Goal: Task Accomplishment & Management: Manage account settings

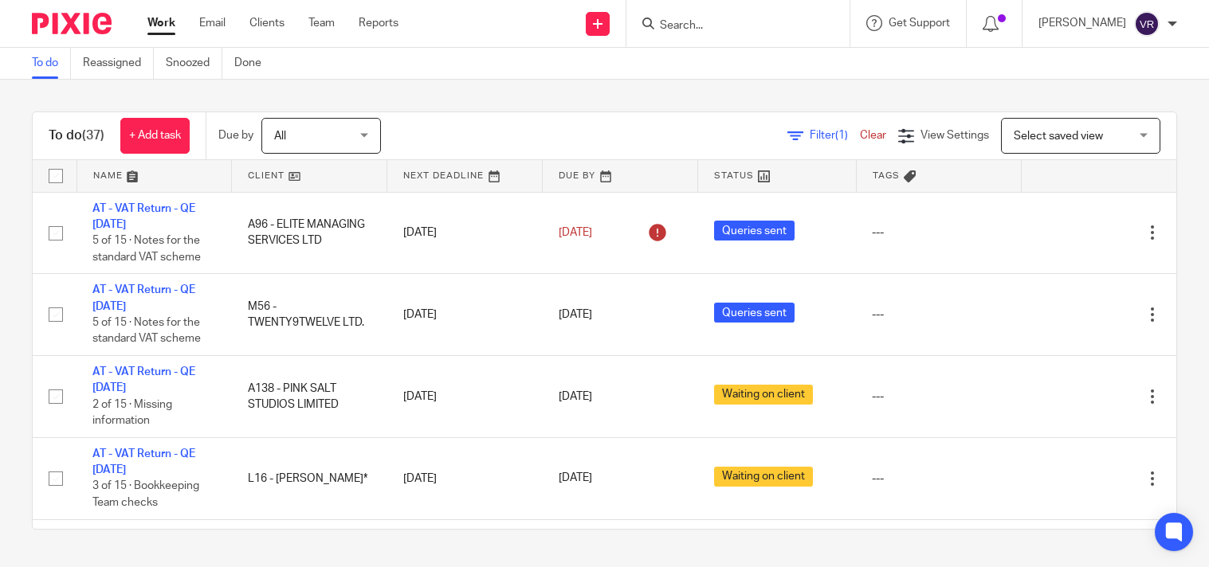
click at [620, 76] on div "To do Reassigned Snoozed Done" at bounding box center [604, 64] width 1209 height 32
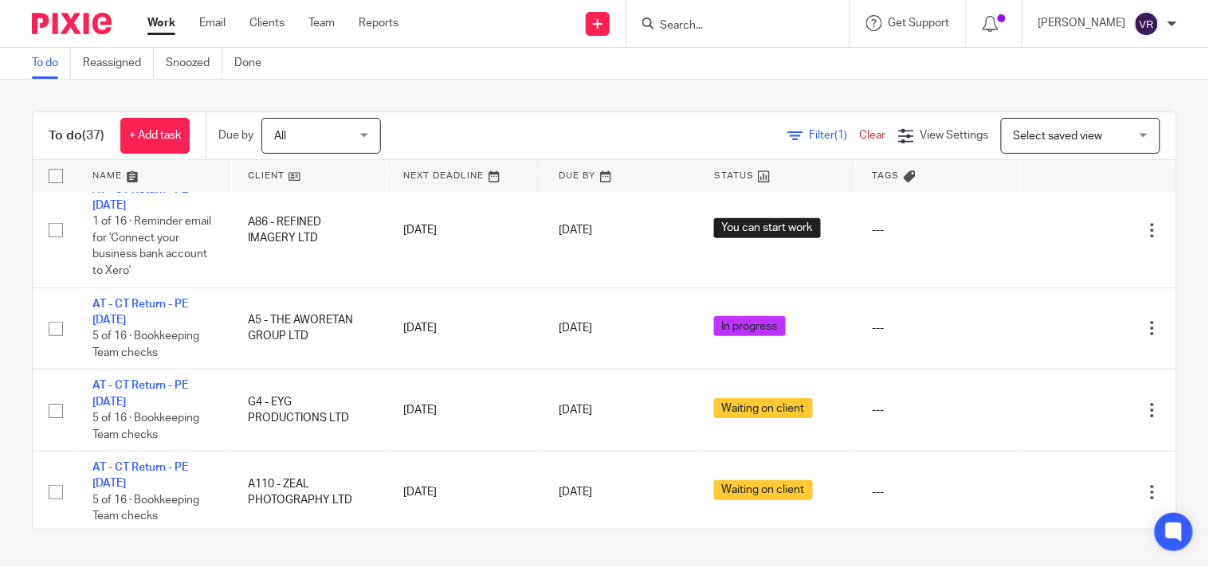
scroll to position [2562, 0]
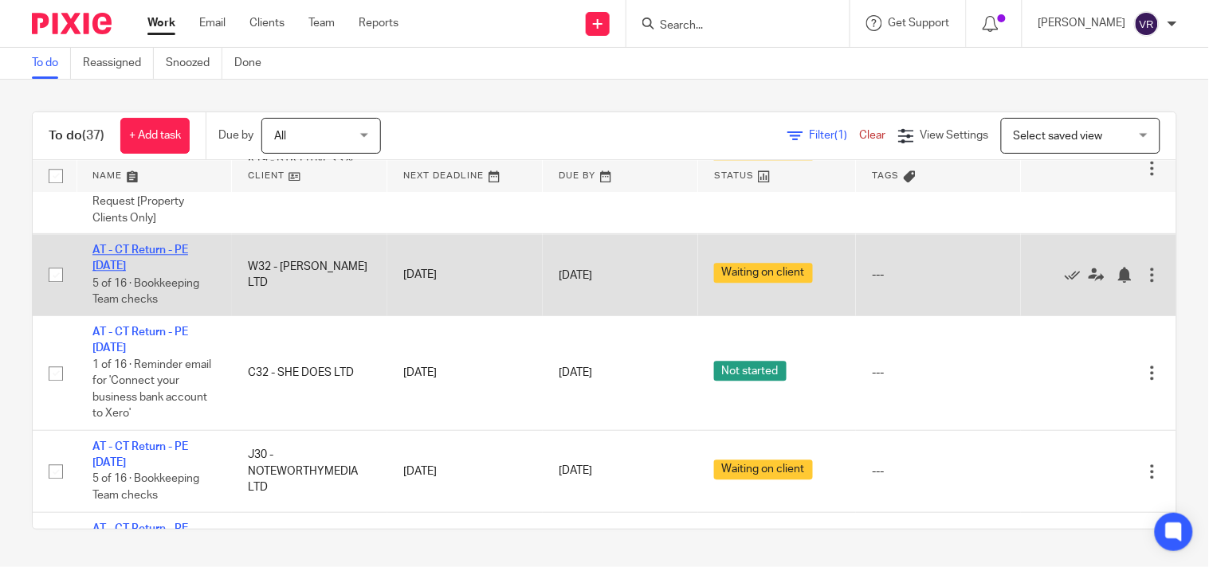
click at [178, 272] on link "AT - CT Return - PE [DATE]" at bounding box center [140, 258] width 96 height 27
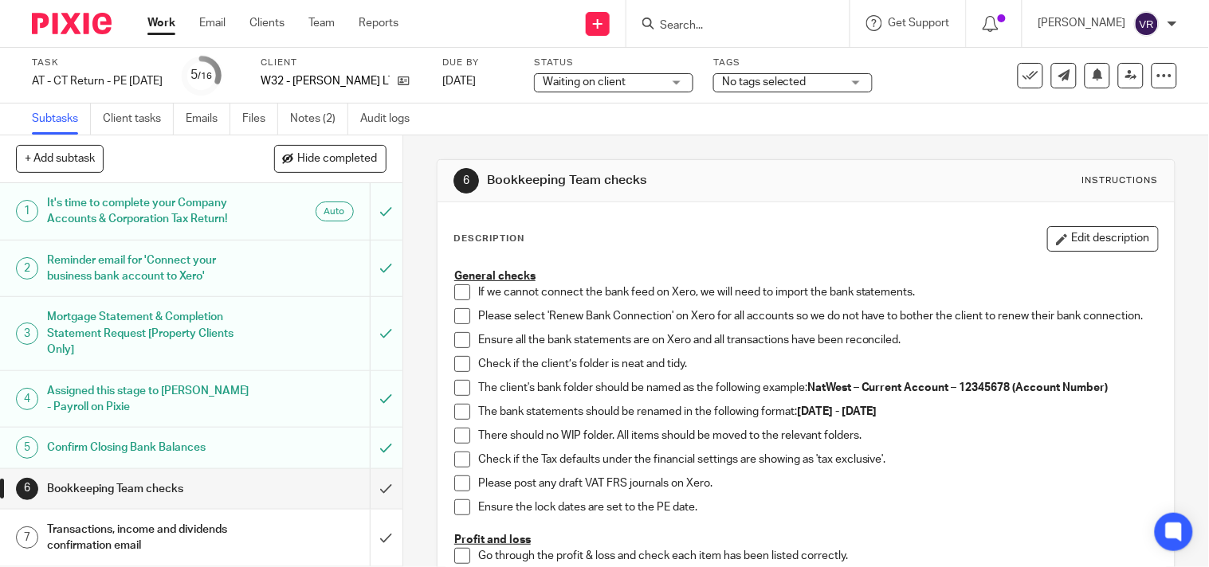
click at [693, 84] on div "Waiting on client Waiting on client" at bounding box center [613, 82] width 159 height 19
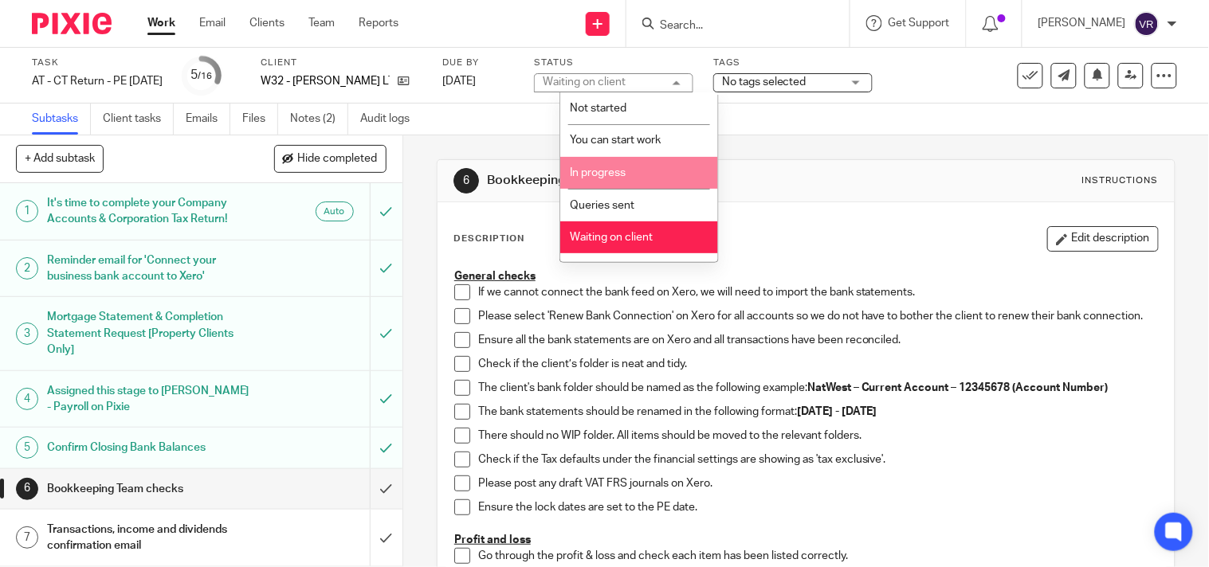
click at [617, 170] on span "In progress" at bounding box center [598, 172] width 56 height 11
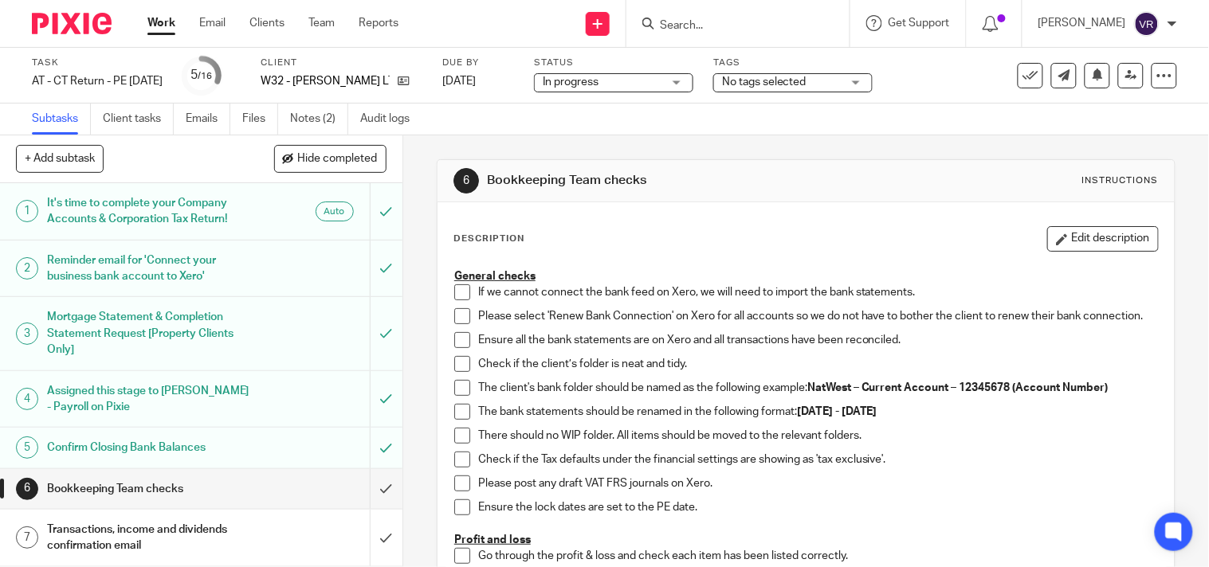
click at [604, 121] on div "Subtasks Client tasks Emails Files Notes (2) Audit logs" at bounding box center [604, 120] width 1209 height 32
click at [638, 115] on div "Subtasks Client tasks Emails Files Notes (2) Audit logs" at bounding box center [604, 120] width 1209 height 32
click at [644, 123] on div "Subtasks Client tasks Emails Files Notes (2) Audit logs" at bounding box center [604, 120] width 1209 height 32
click at [680, 131] on div "Subtasks Client tasks Emails Files Notes (2) Audit logs" at bounding box center [604, 120] width 1209 height 32
click at [454, 296] on span at bounding box center [462, 292] width 16 height 16
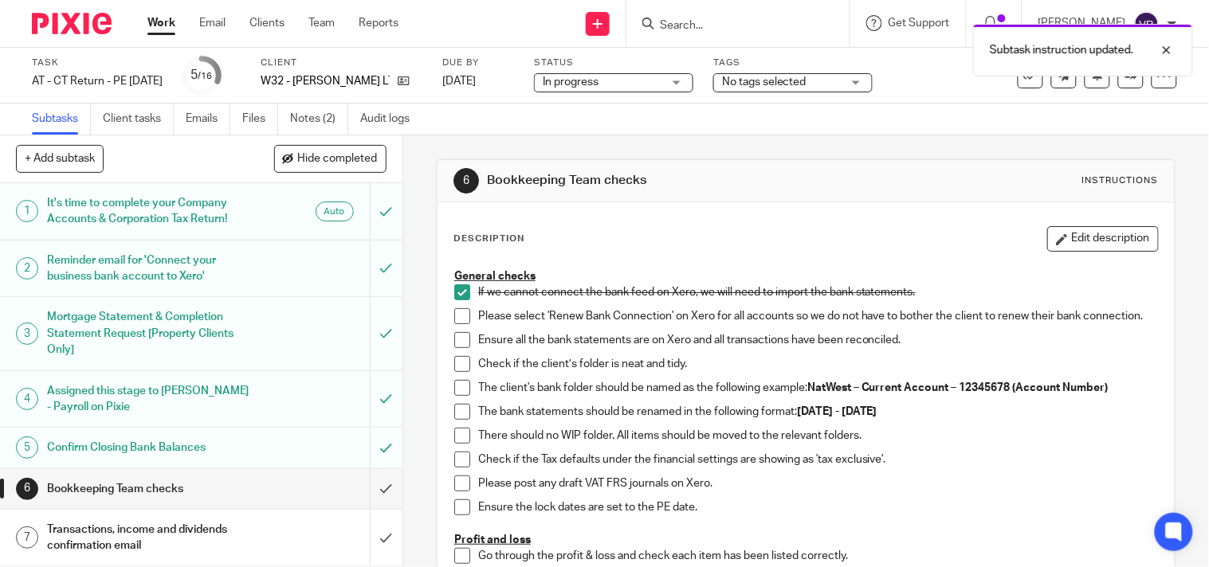
click at [454, 317] on span at bounding box center [462, 316] width 16 height 16
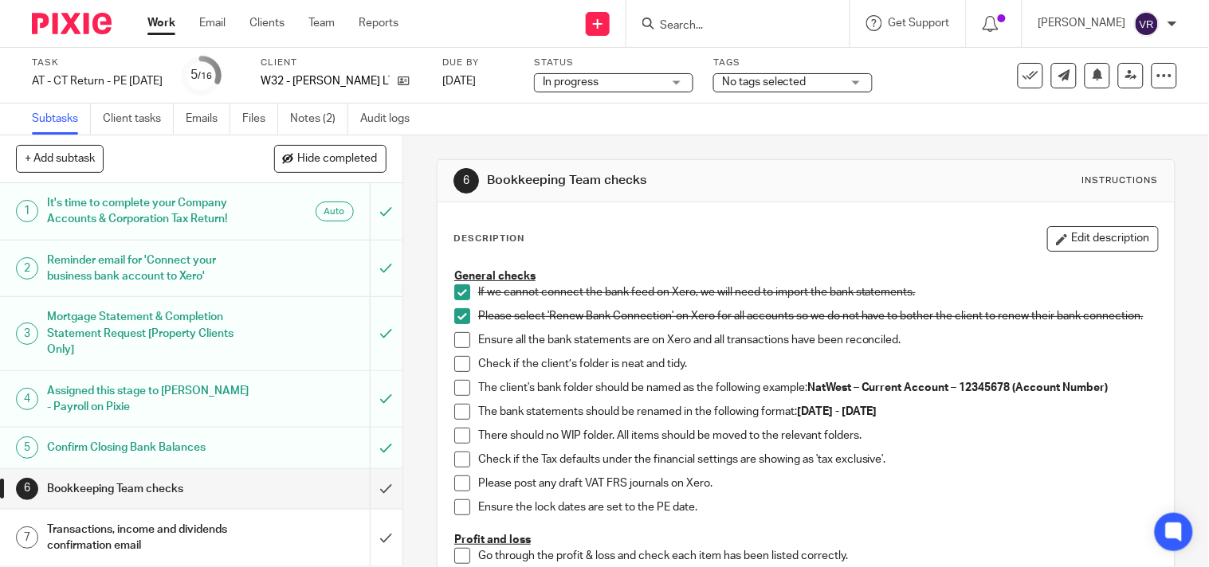
click at [459, 347] on span at bounding box center [462, 340] width 16 height 16
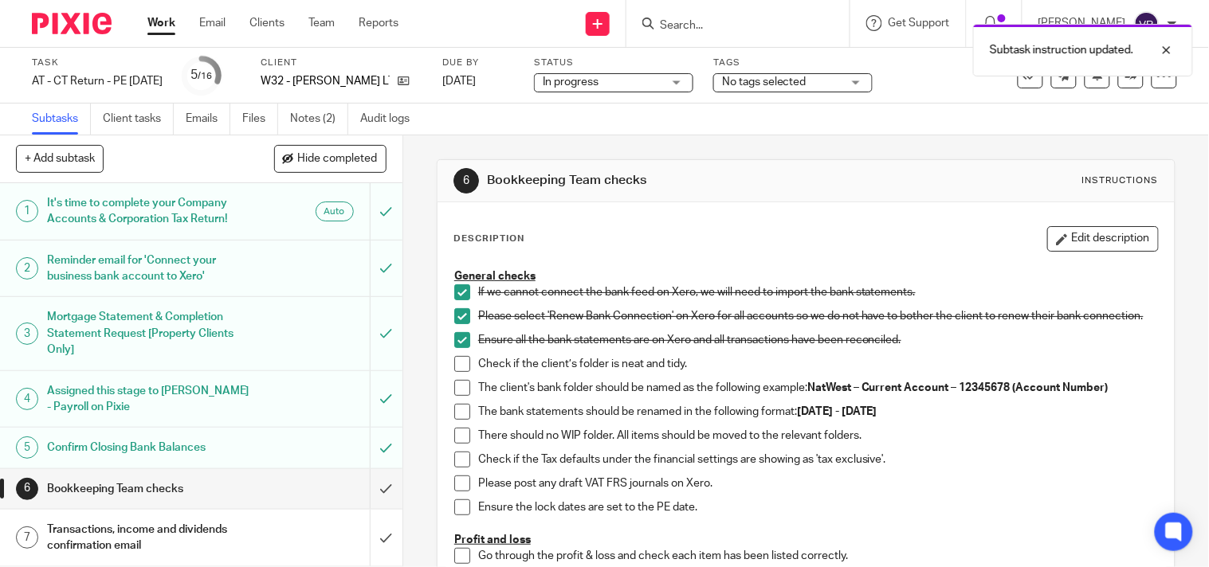
click at [455, 372] on span at bounding box center [462, 364] width 16 height 16
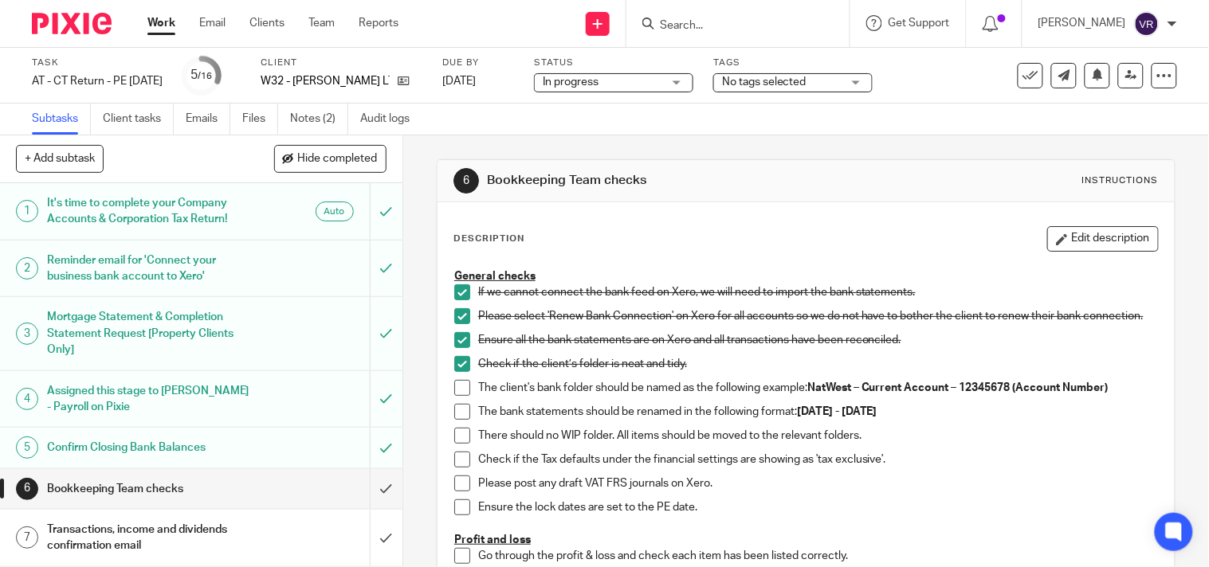
click at [455, 396] on span at bounding box center [462, 388] width 16 height 16
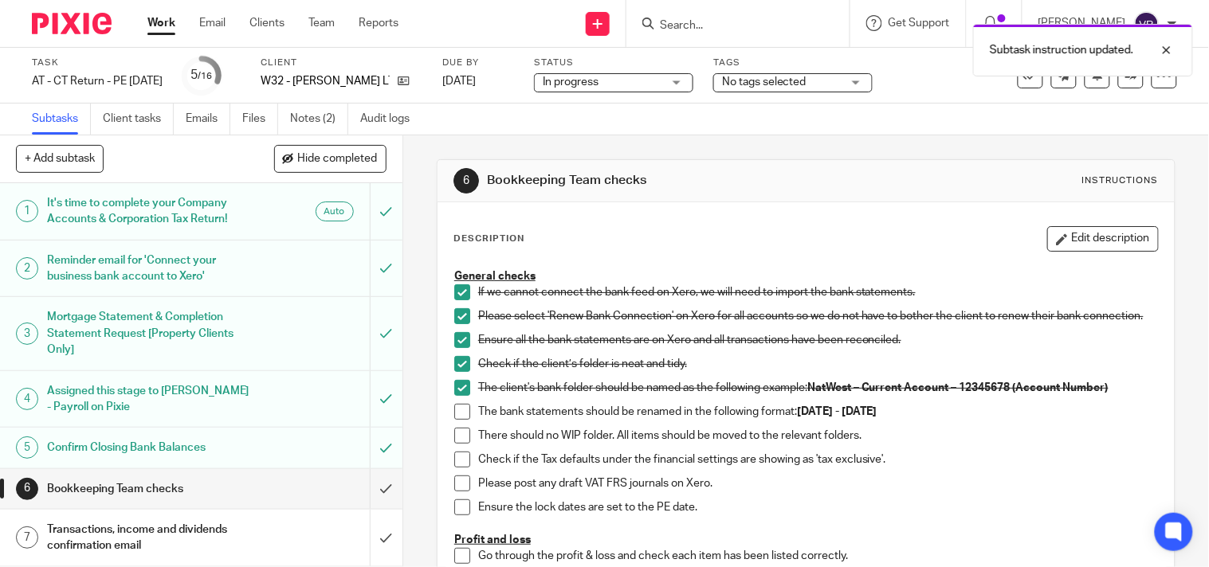
click at [460, 420] on span at bounding box center [462, 412] width 16 height 16
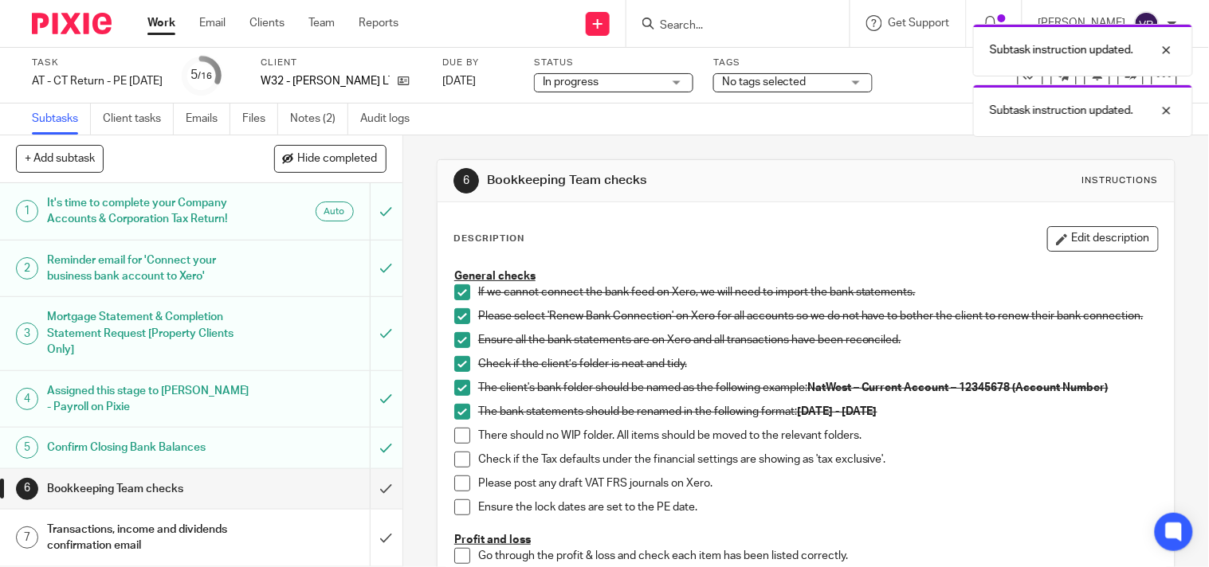
click at [458, 437] on span at bounding box center [462, 436] width 16 height 16
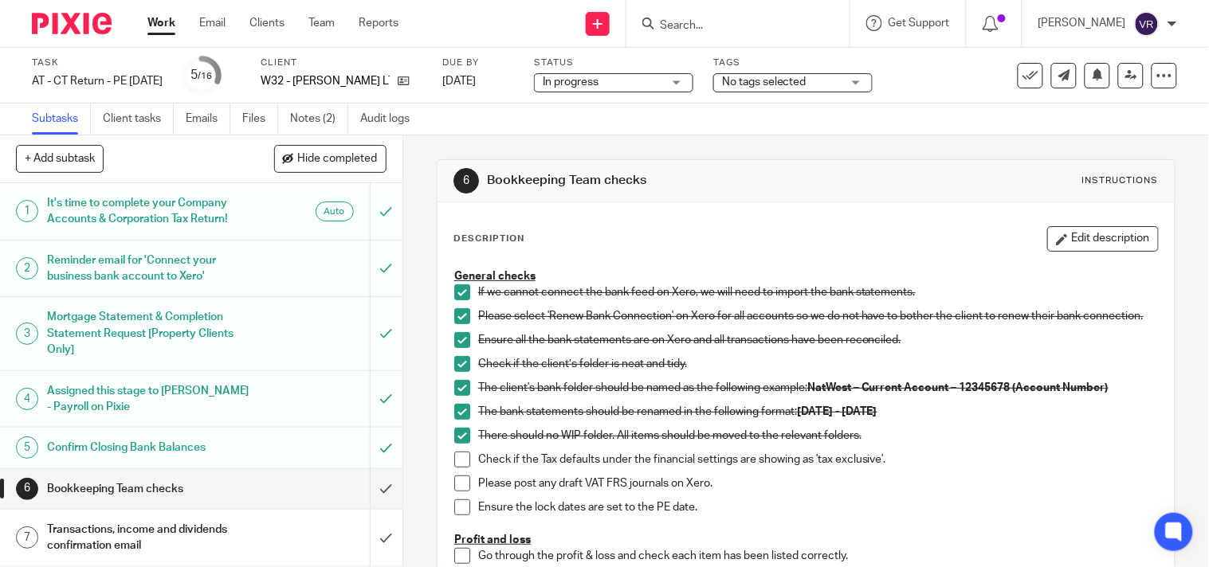
click at [457, 467] on span at bounding box center [462, 460] width 16 height 16
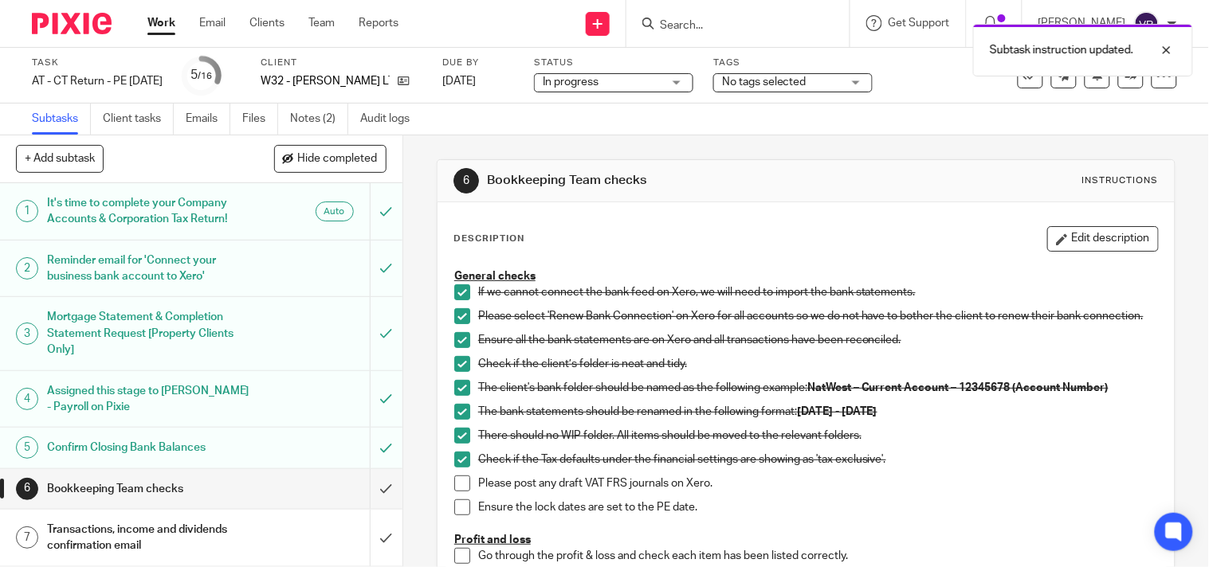
click at [457, 490] on span at bounding box center [462, 484] width 16 height 16
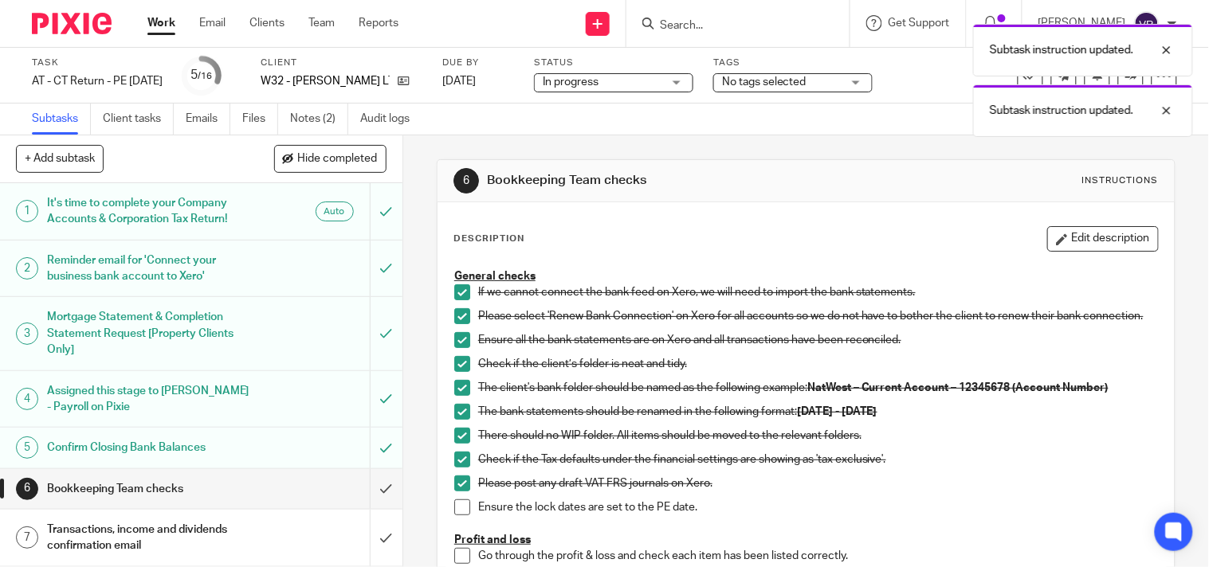
click at [457, 515] on span at bounding box center [462, 508] width 16 height 16
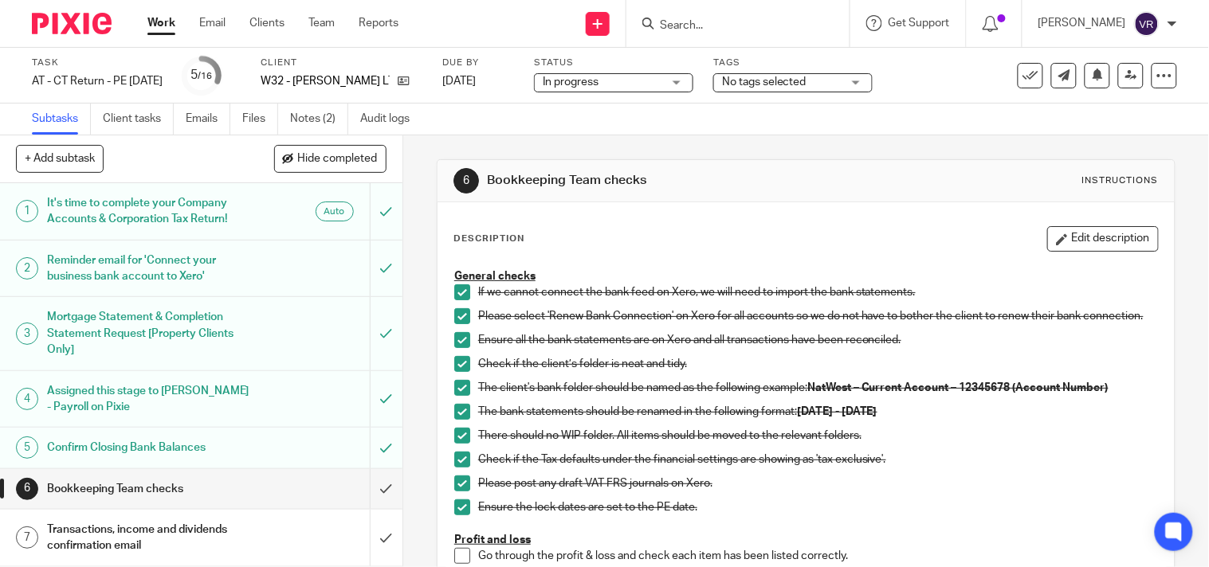
scroll to position [88, 0]
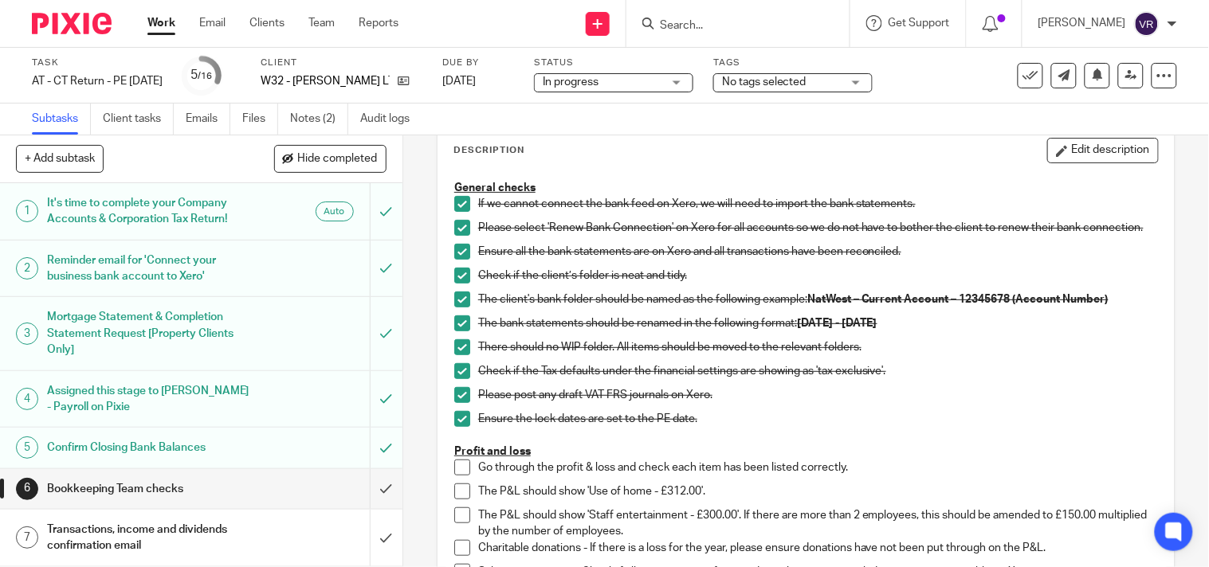
click at [454, 474] on span at bounding box center [462, 468] width 16 height 16
click at [460, 500] on span at bounding box center [462, 492] width 16 height 16
click at [458, 520] on span at bounding box center [462, 515] width 16 height 16
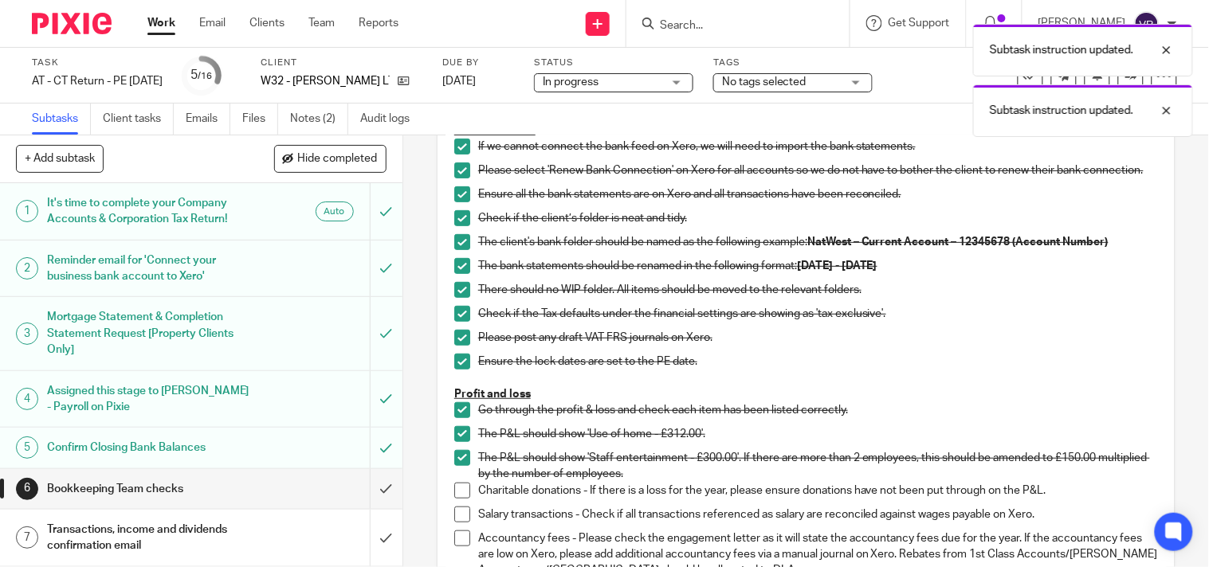
scroll to position [177, 0]
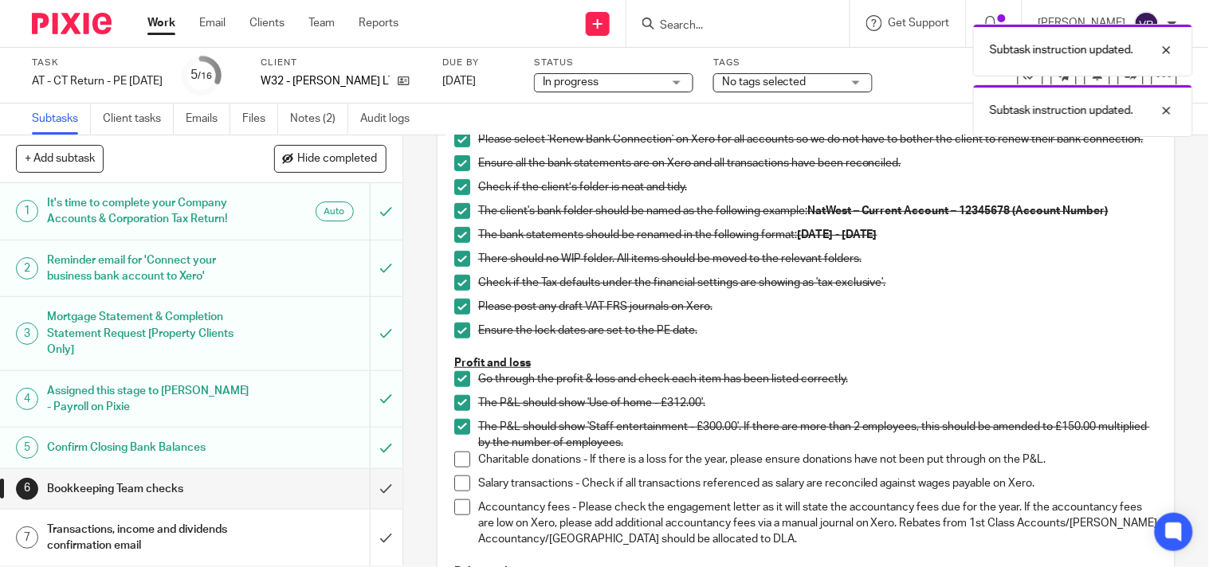
click at [460, 464] on span at bounding box center [462, 460] width 16 height 16
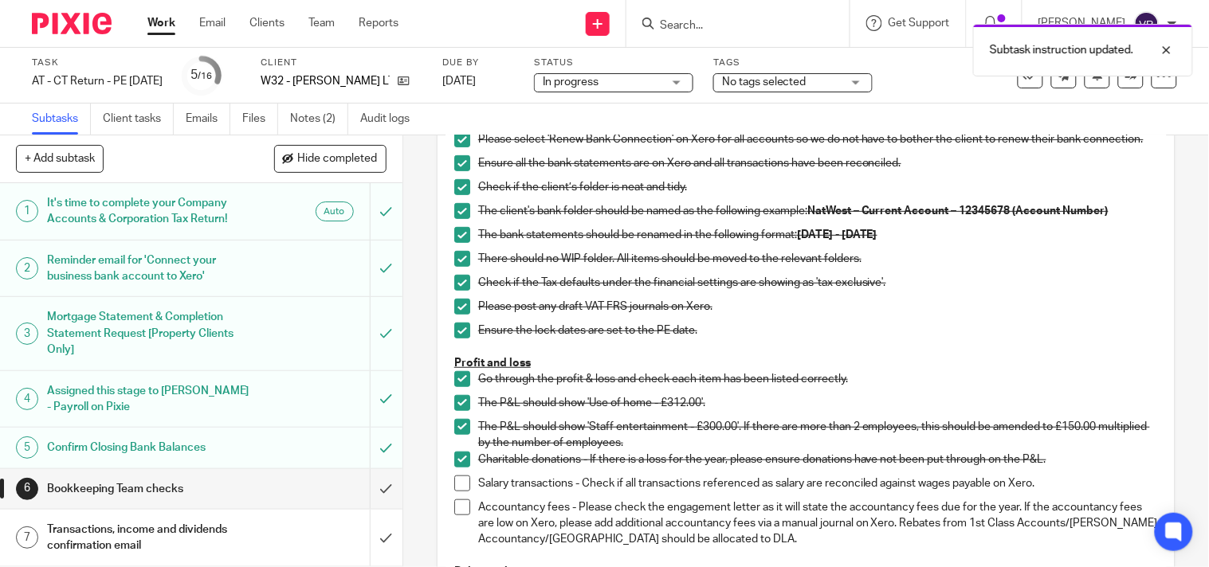
click at [457, 491] on span at bounding box center [462, 484] width 16 height 16
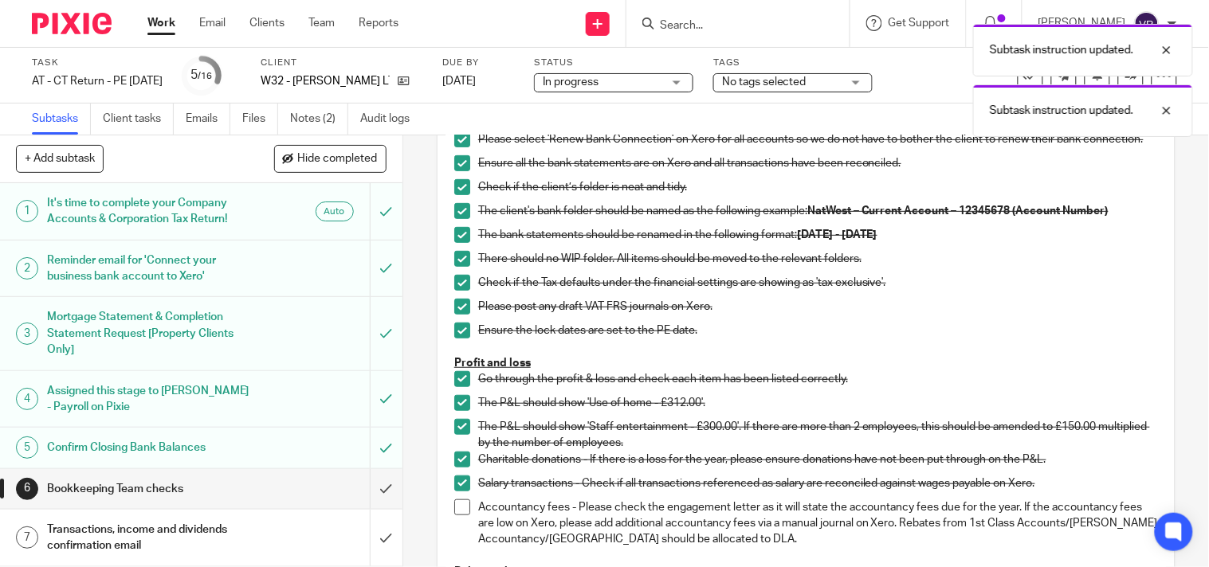
scroll to position [265, 0]
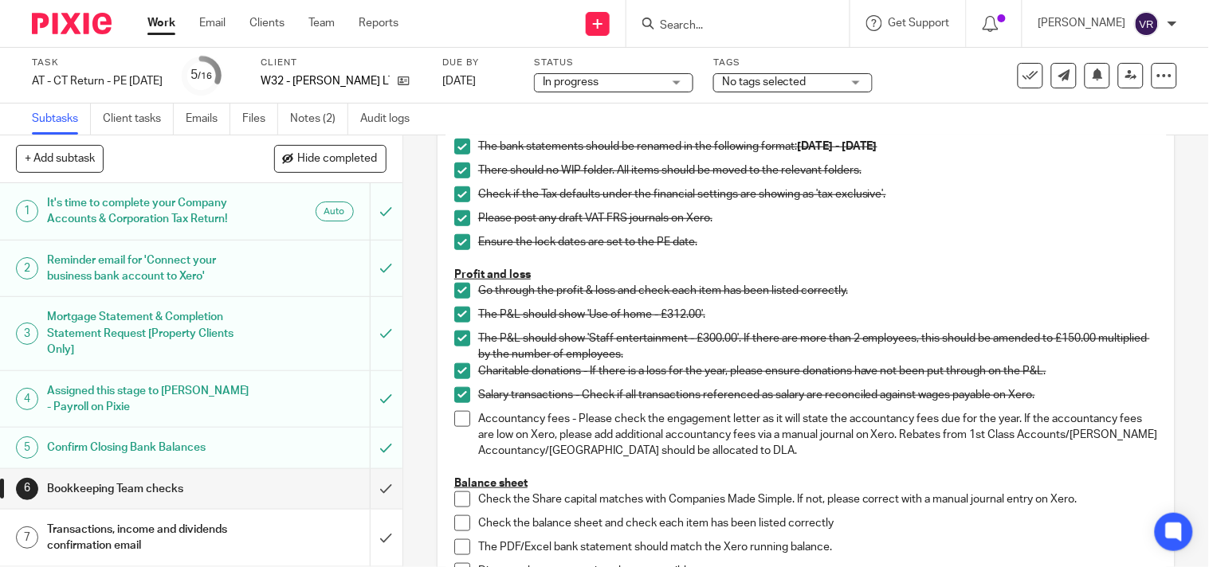
click at [459, 425] on span at bounding box center [462, 419] width 16 height 16
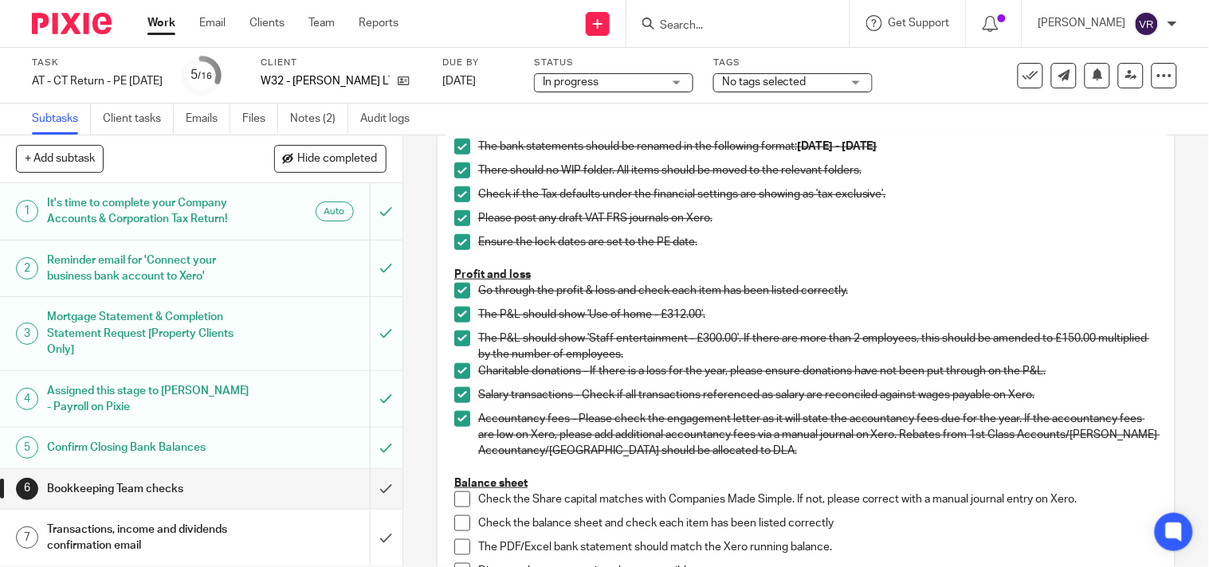
click at [460, 507] on span at bounding box center [462, 500] width 16 height 16
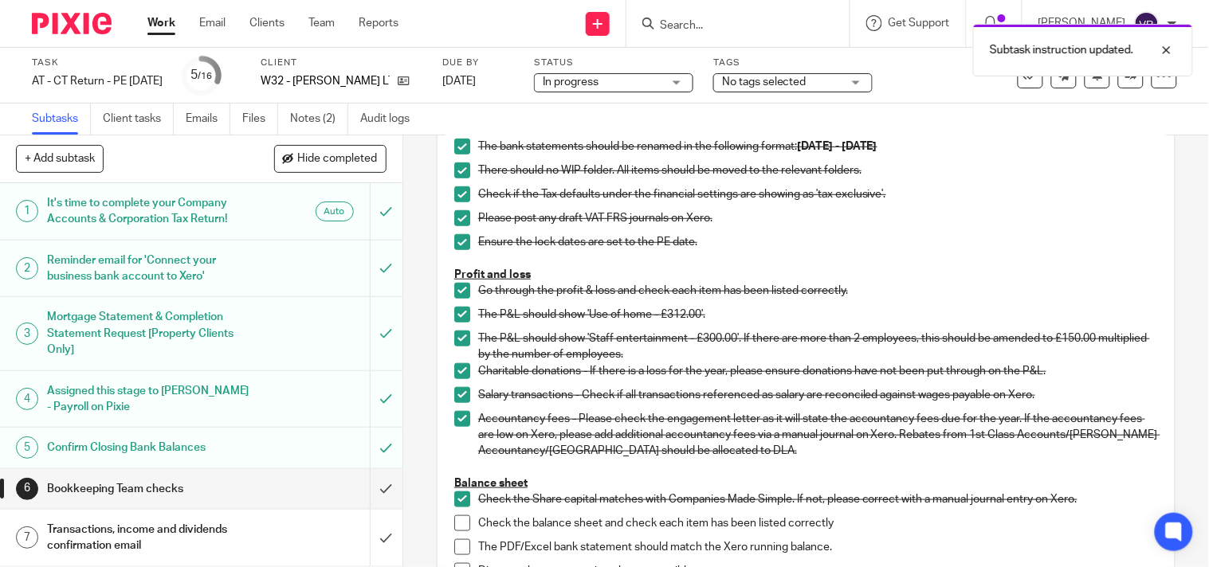
click at [457, 531] on span at bounding box center [462, 523] width 16 height 16
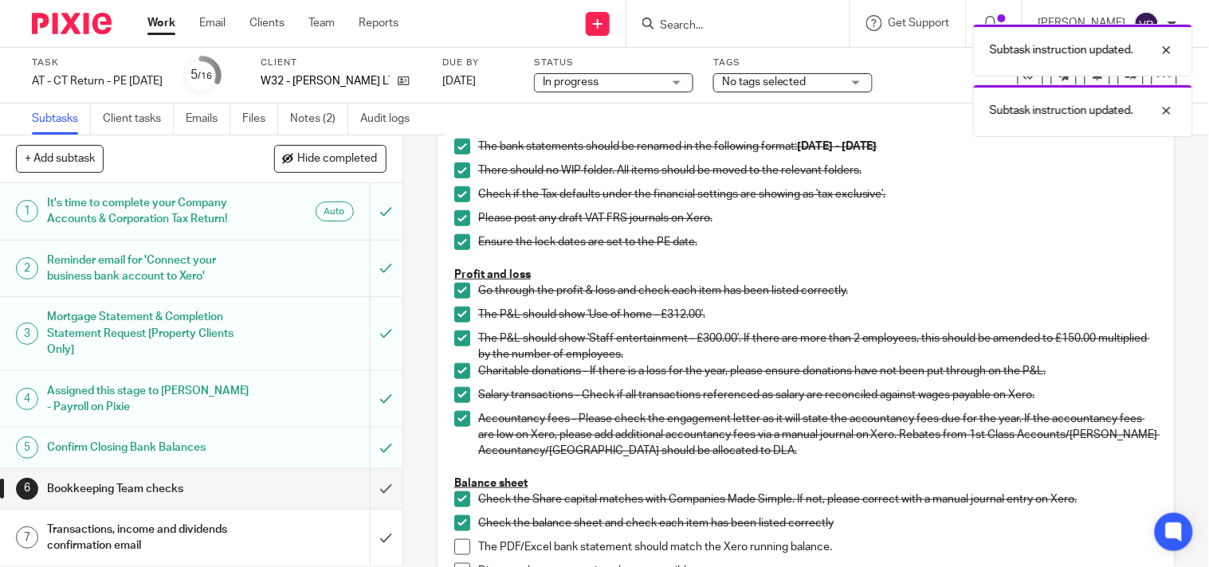
scroll to position [354, 0]
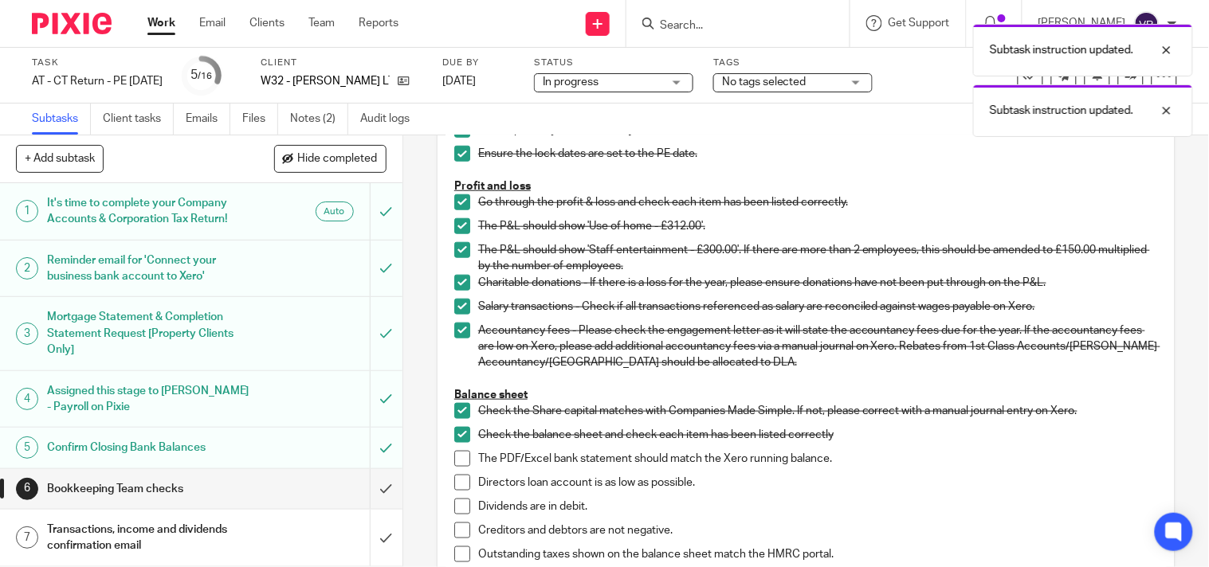
click at [458, 467] on span at bounding box center [462, 459] width 16 height 16
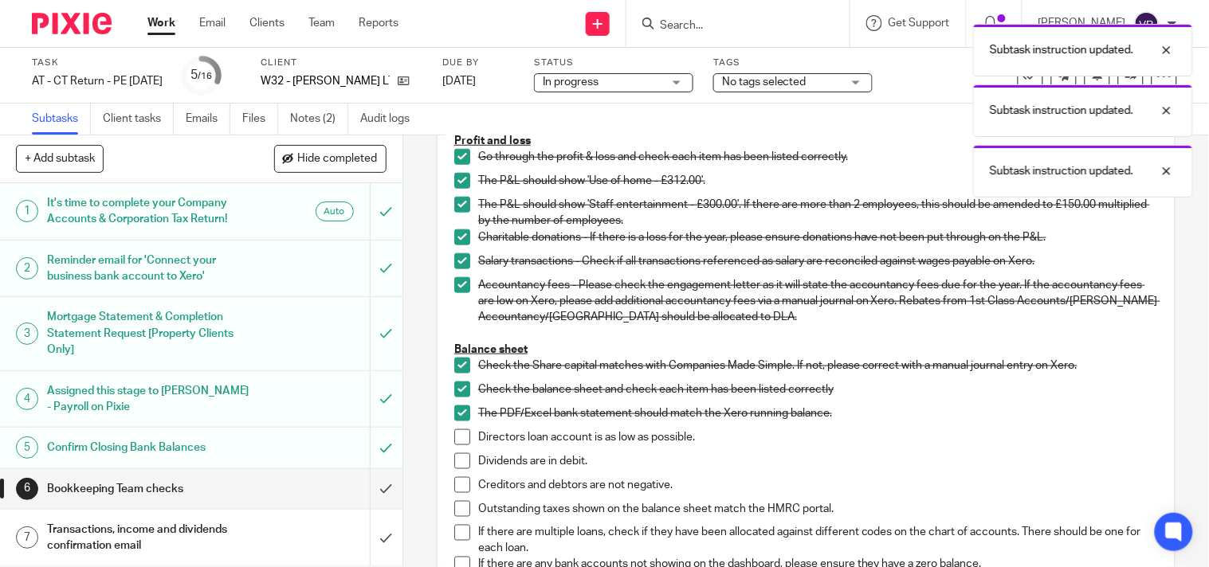
scroll to position [442, 0]
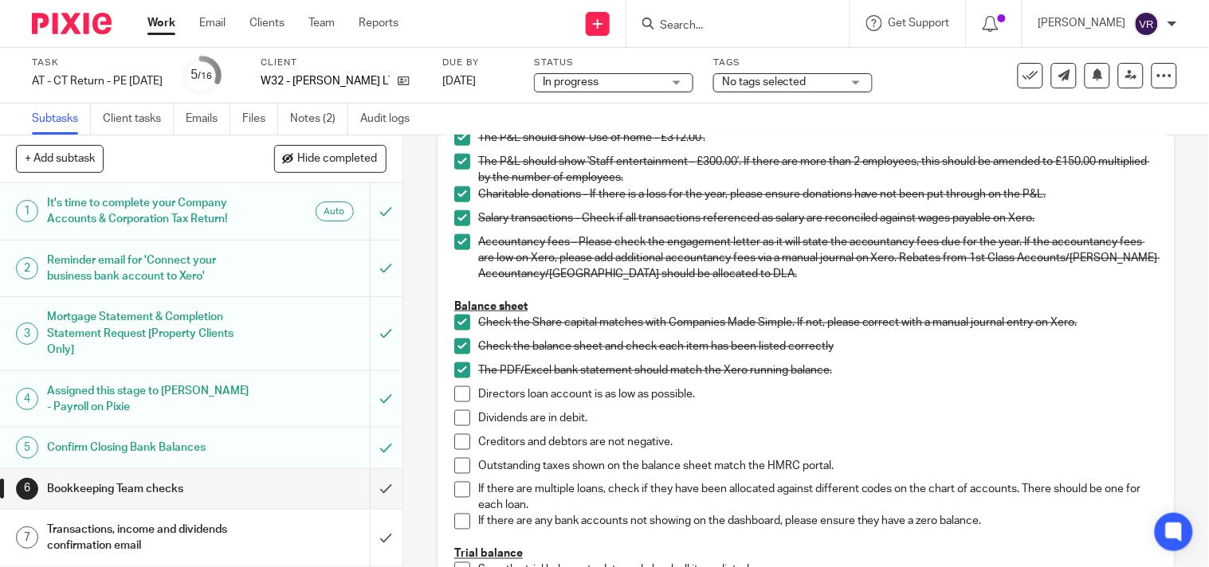
click at [460, 402] on span at bounding box center [462, 394] width 16 height 16
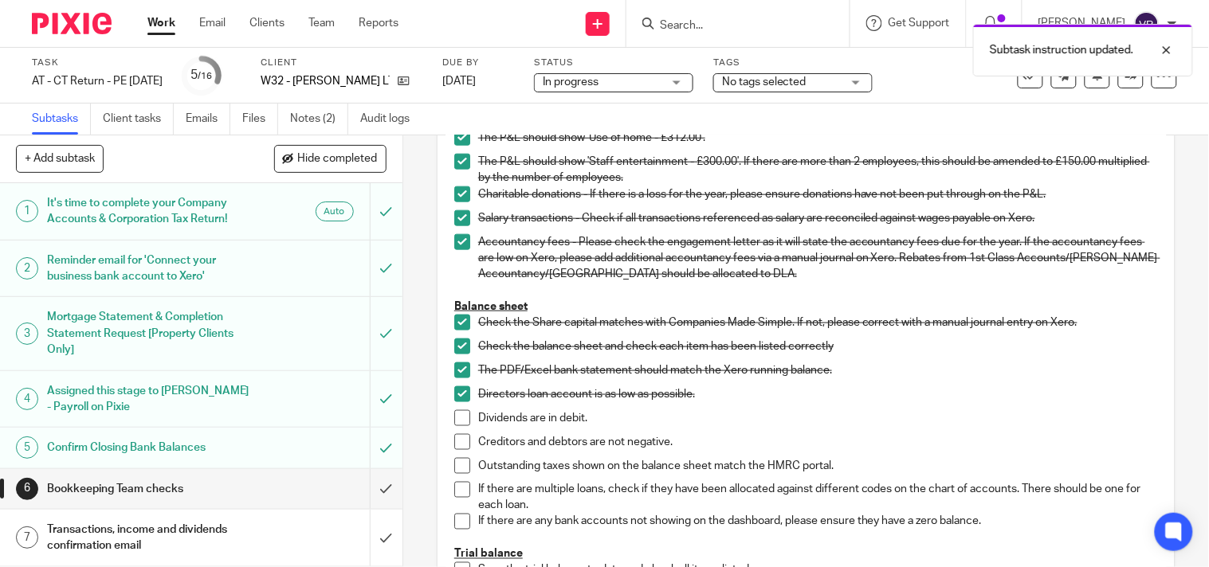
click at [459, 426] on span at bounding box center [462, 418] width 16 height 16
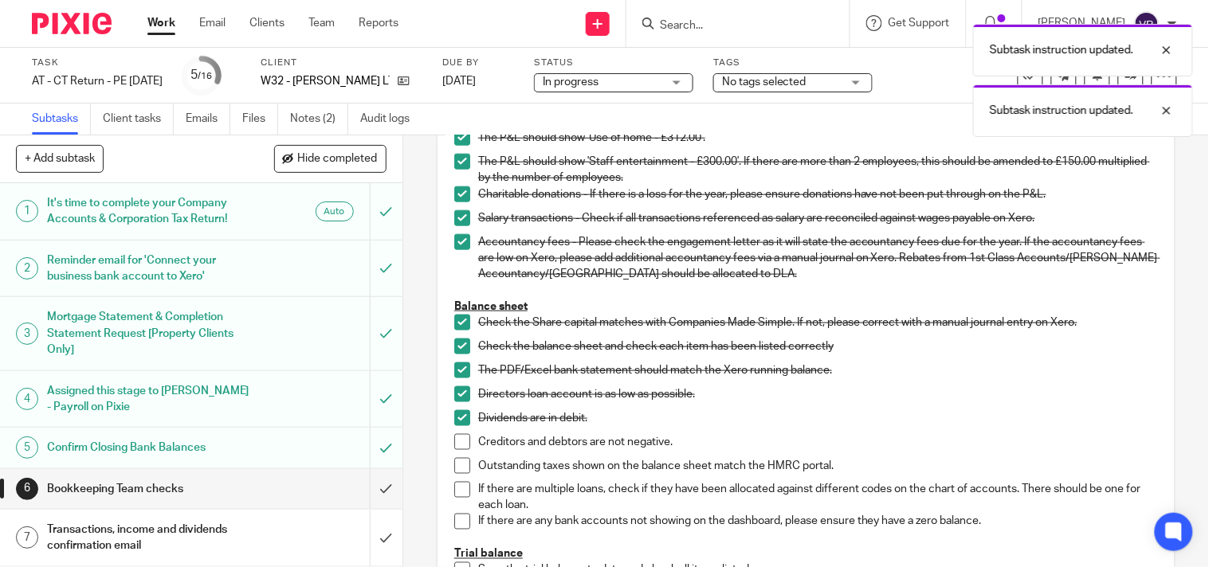
click at [459, 449] on span at bounding box center [462, 442] width 16 height 16
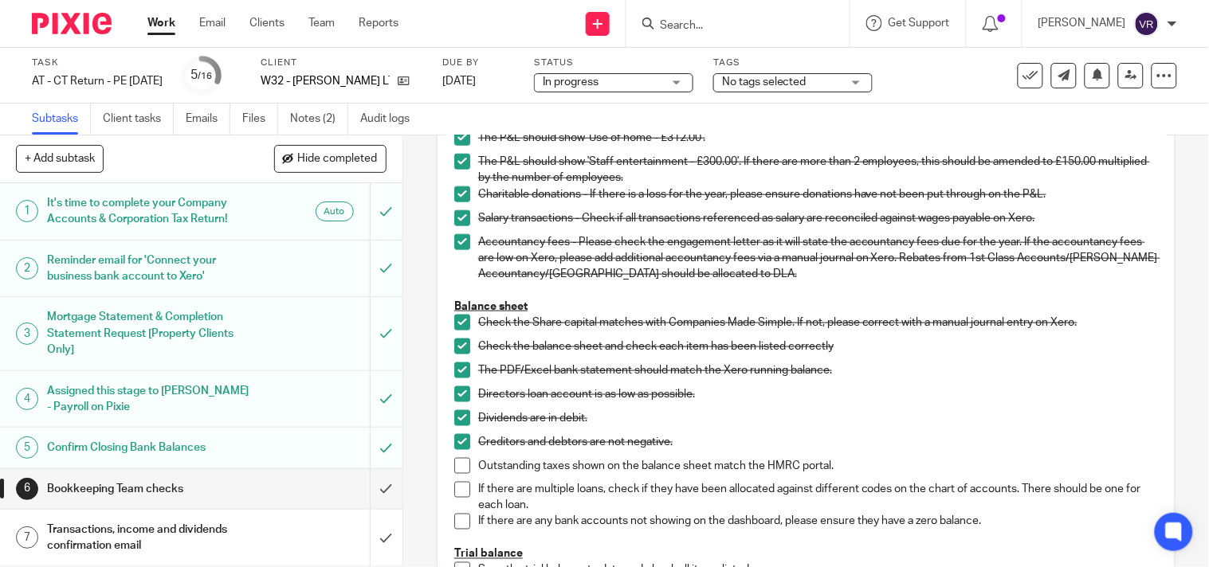
click at [454, 474] on span at bounding box center [462, 466] width 16 height 16
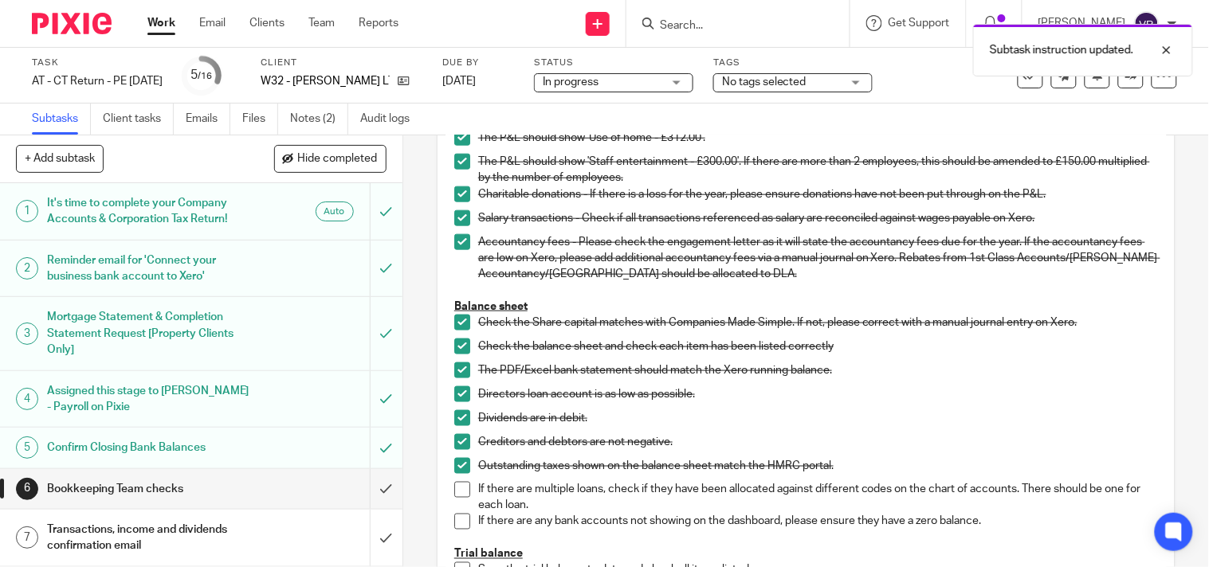
click at [455, 496] on span at bounding box center [462, 490] width 16 height 16
click at [458, 530] on span at bounding box center [462, 522] width 16 height 16
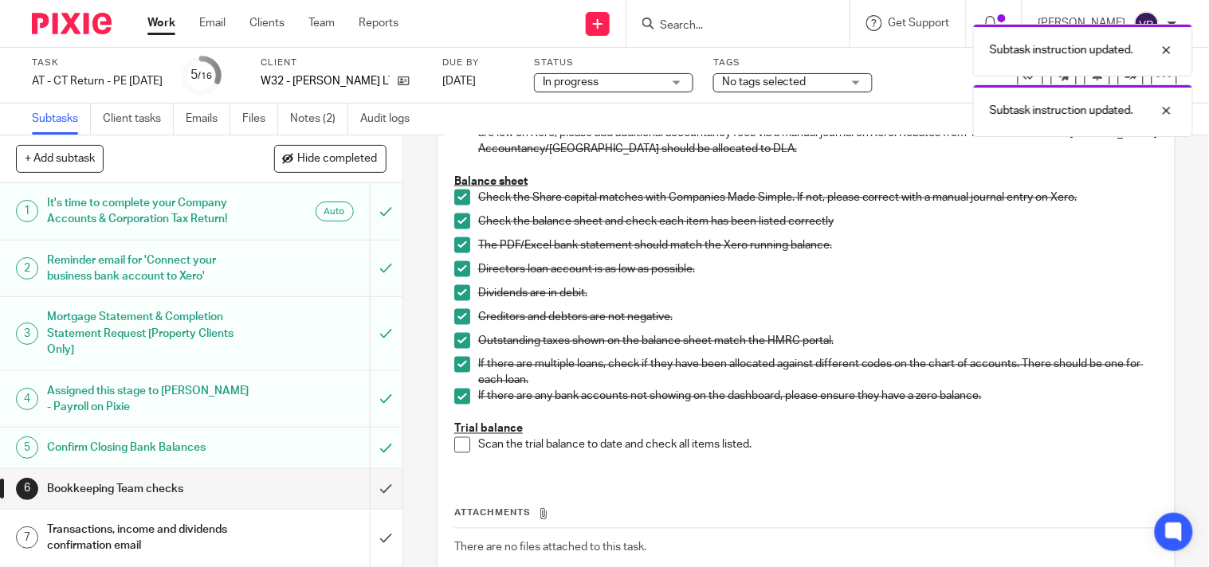
scroll to position [619, 0]
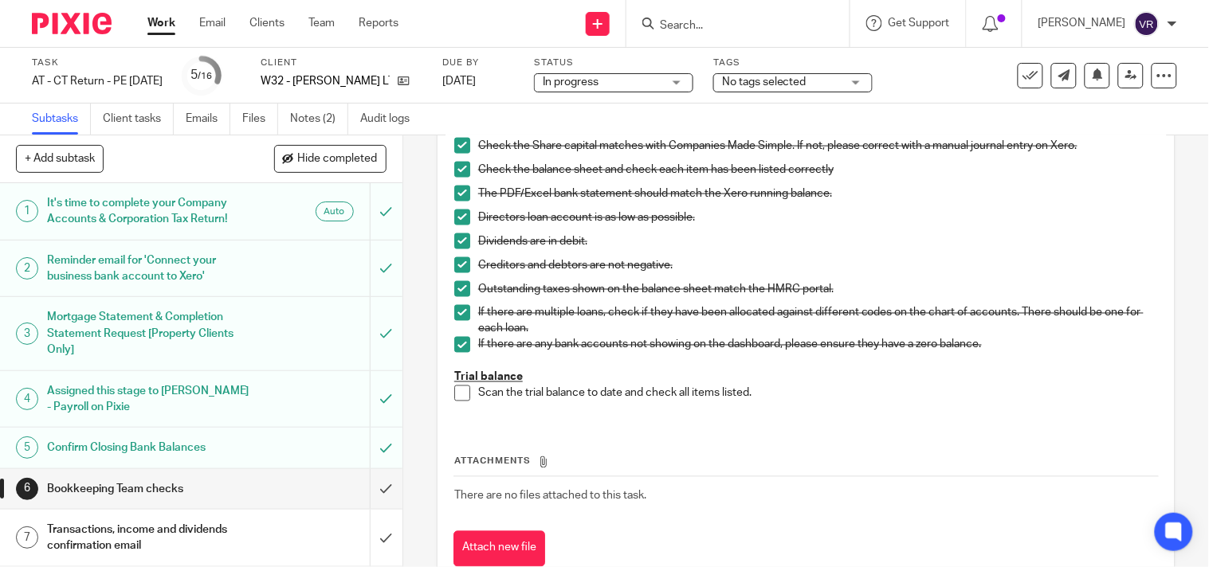
click at [459, 402] on span at bounding box center [462, 394] width 16 height 16
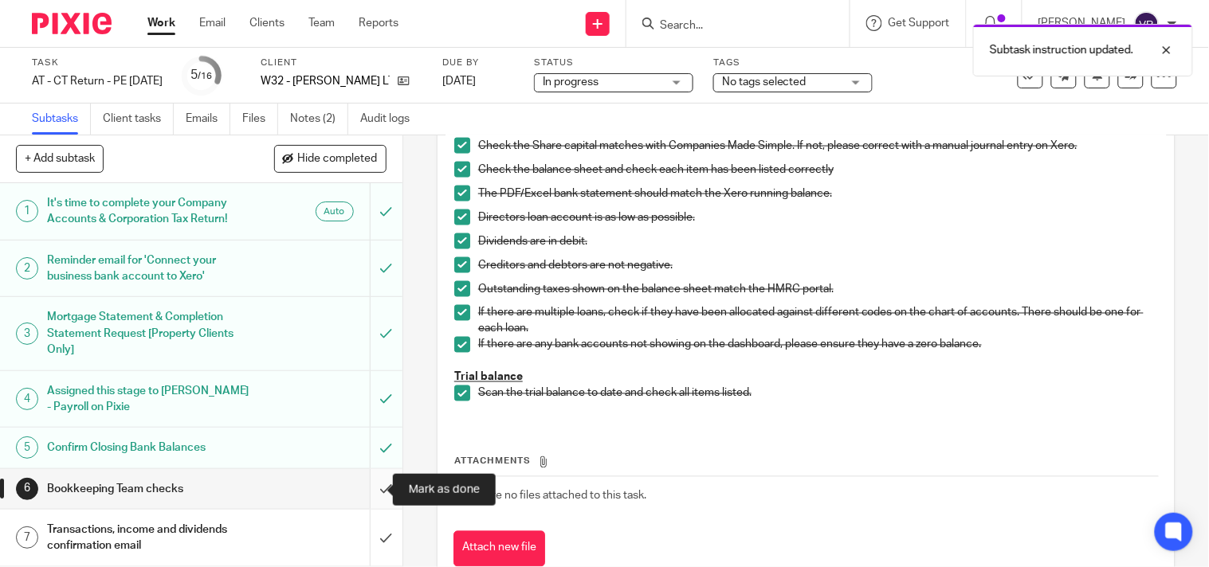
click at [383, 492] on input "submit" at bounding box center [201, 489] width 402 height 40
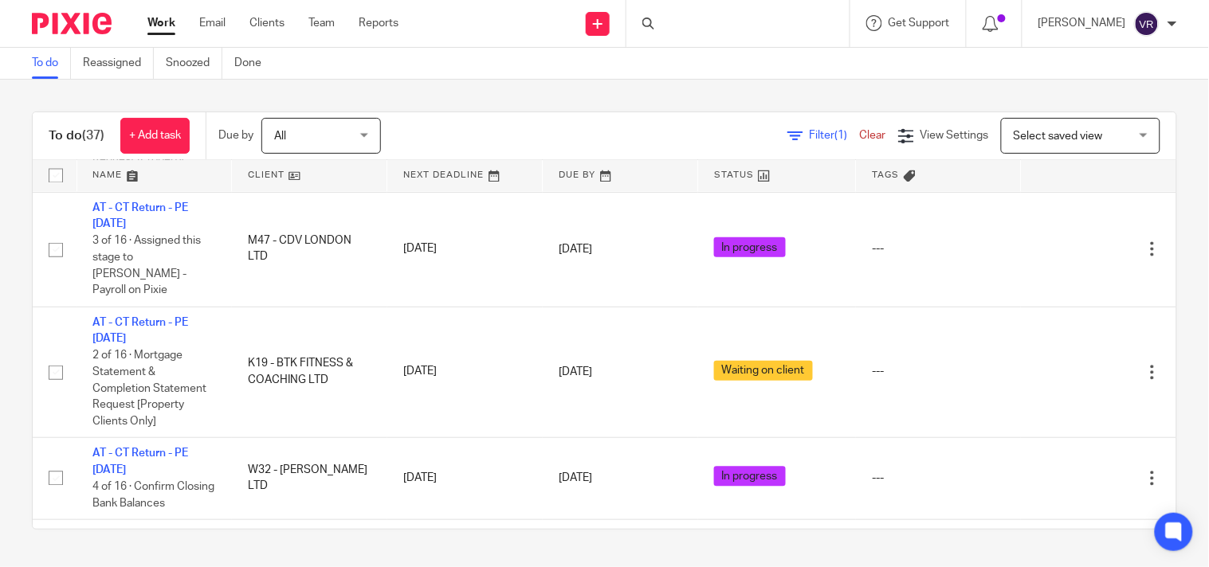
scroll to position [2387, 0]
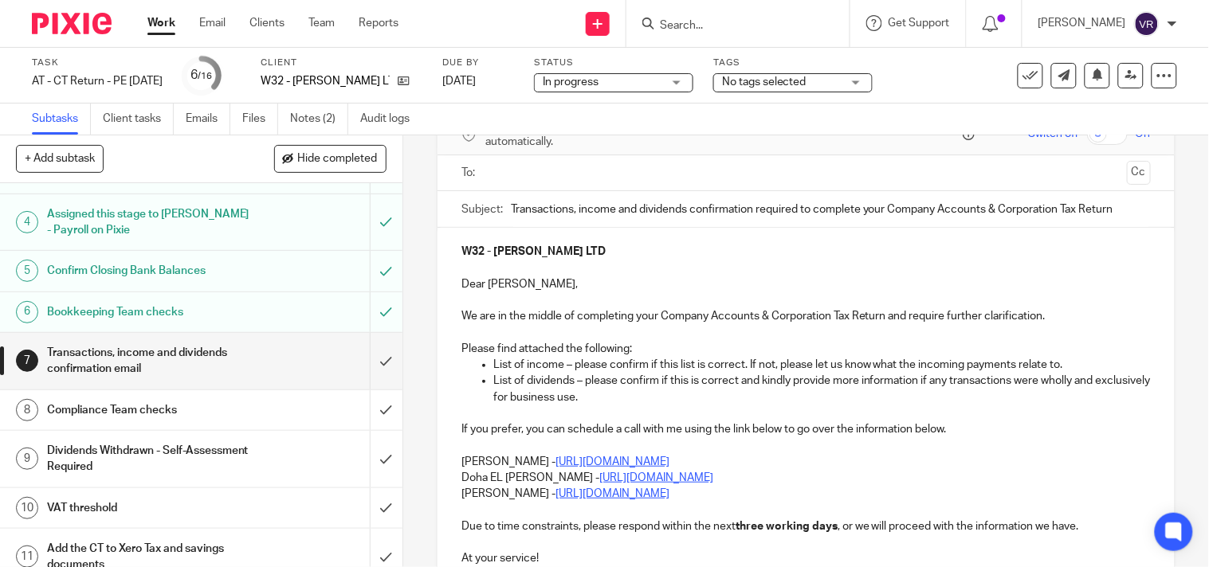
scroll to position [265, 0]
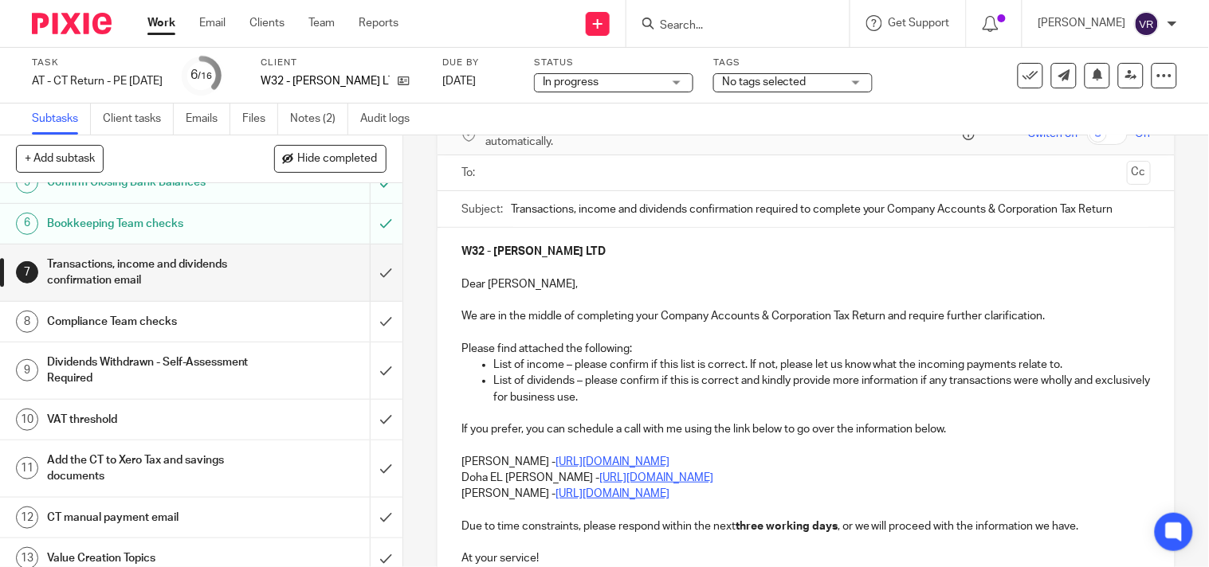
click at [408, 308] on div "7 Transactions, income and dividends confirmation email Manual email Secure the…" at bounding box center [805, 351] width 805 height 432
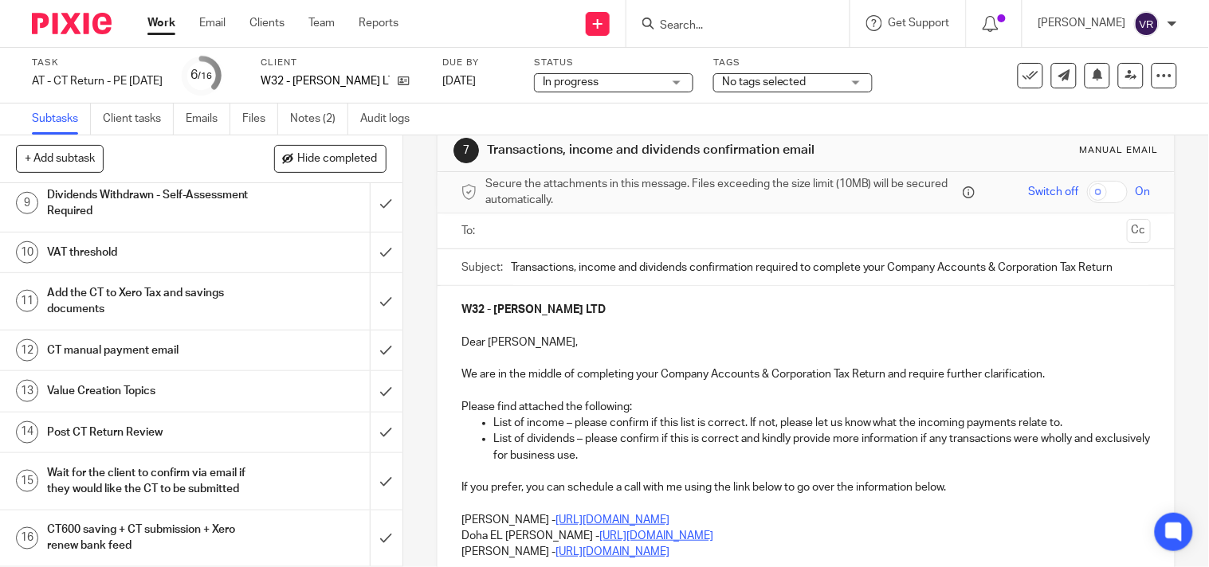
scroll to position [0, 0]
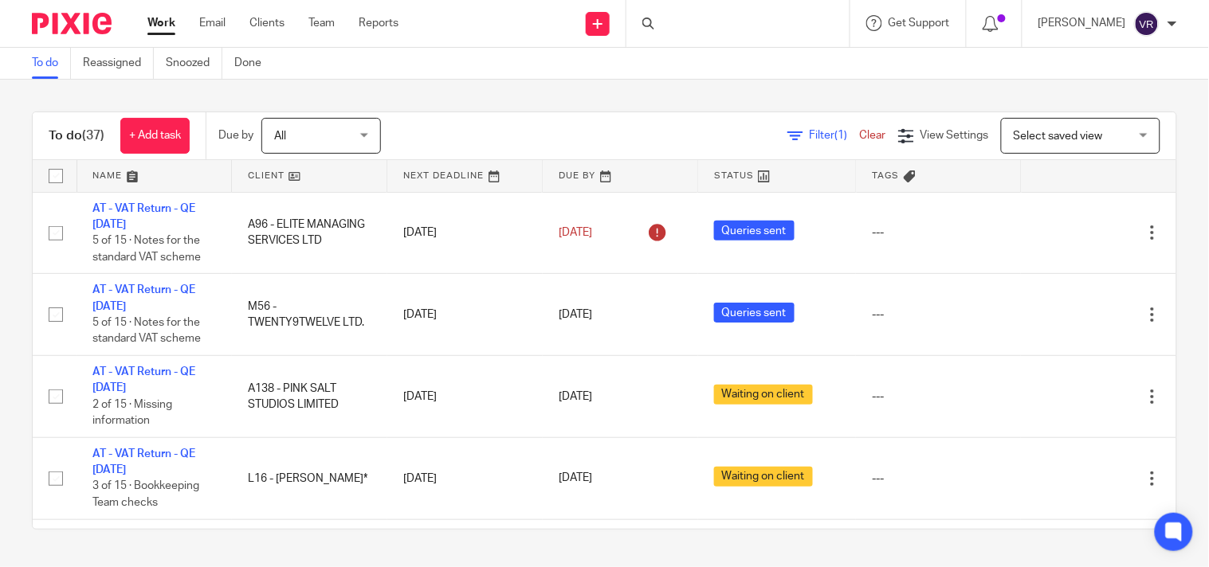
click at [153, 27] on link "Work" at bounding box center [161, 23] width 28 height 16
click at [762, 25] on input "Search" at bounding box center [729, 26] width 143 height 14
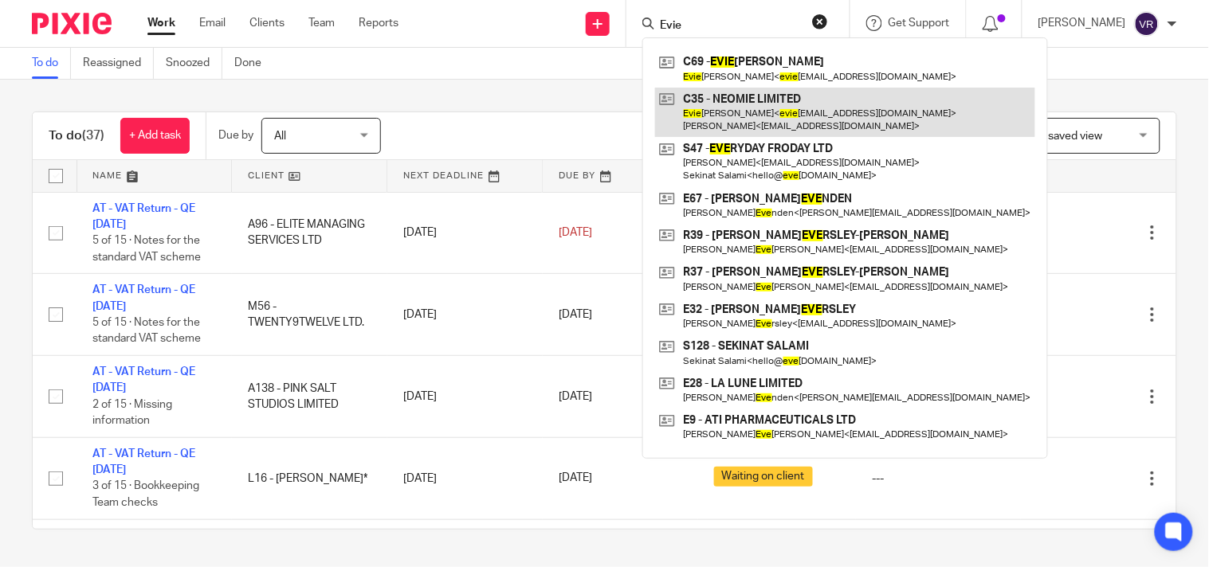
type input "Evie"
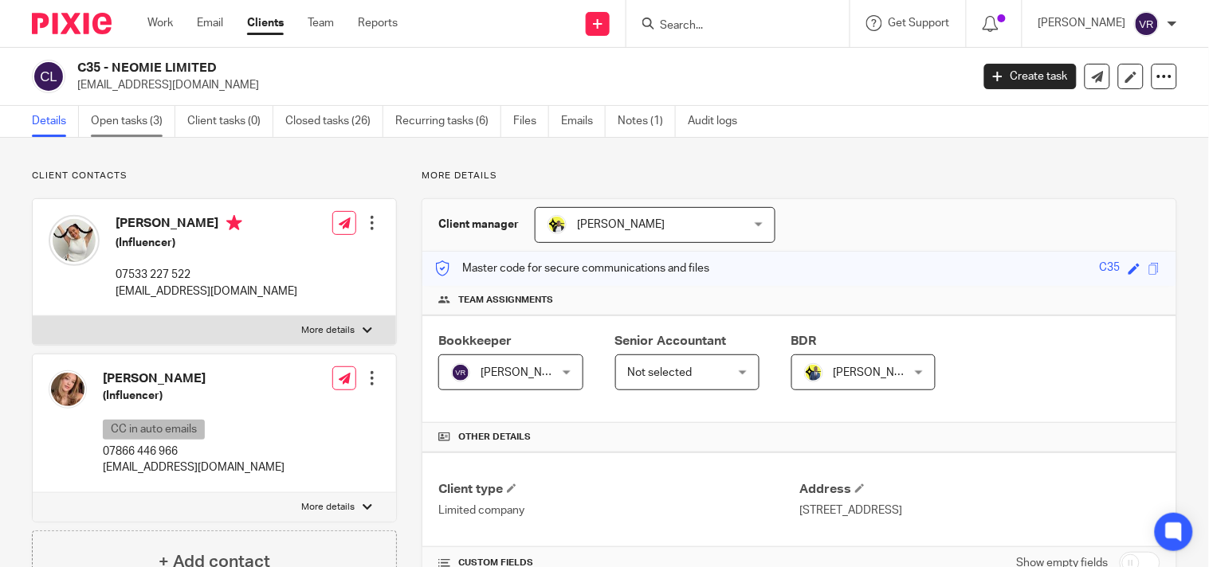
click at [147, 113] on link "Open tasks (3)" at bounding box center [133, 121] width 84 height 31
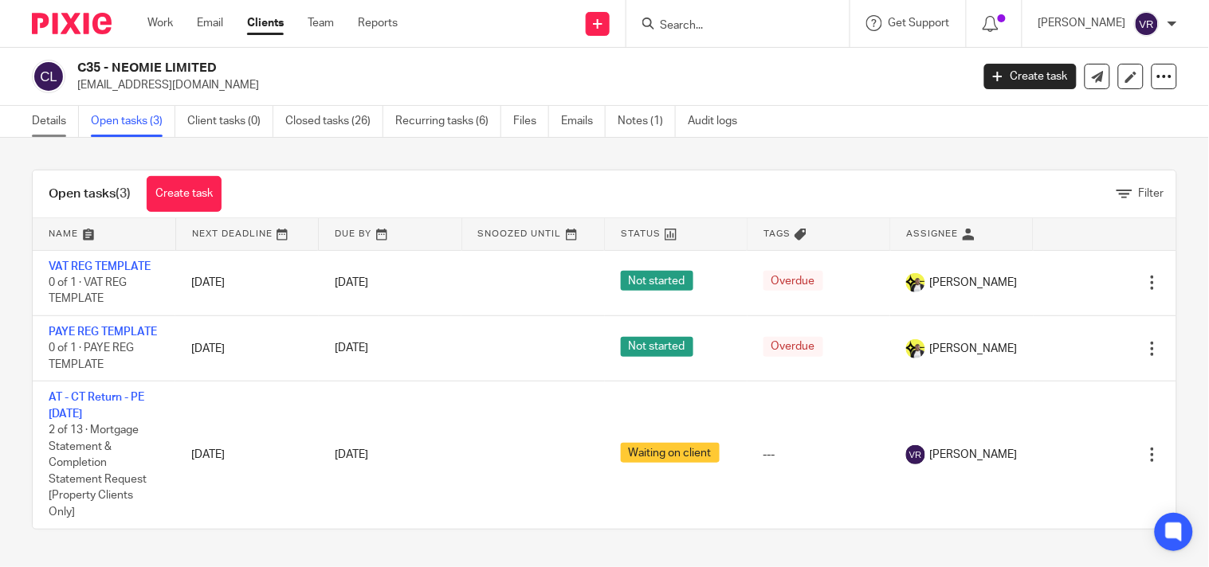
click at [58, 121] on link "Details" at bounding box center [55, 121] width 47 height 31
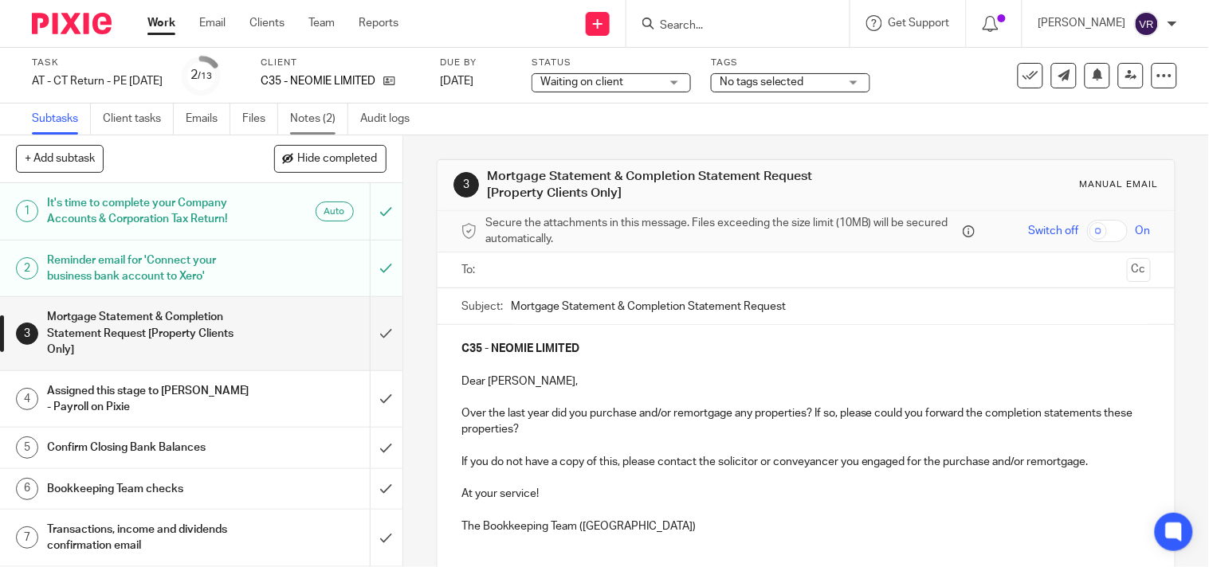
click at [308, 112] on link "Notes (2)" at bounding box center [319, 119] width 58 height 31
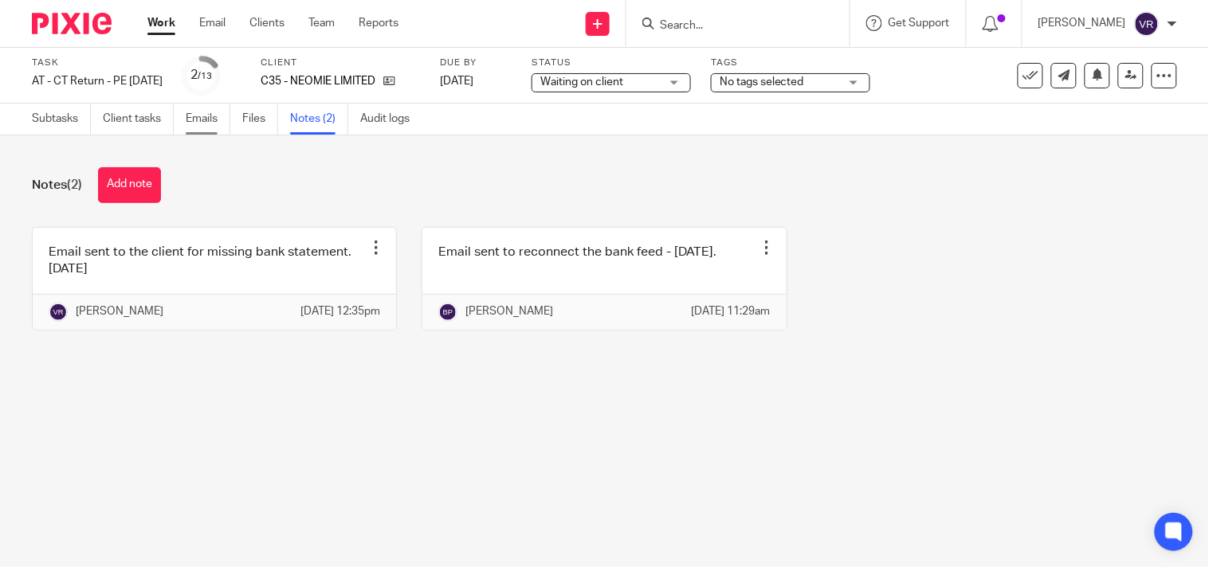
click at [206, 123] on link "Emails" at bounding box center [208, 119] width 45 height 31
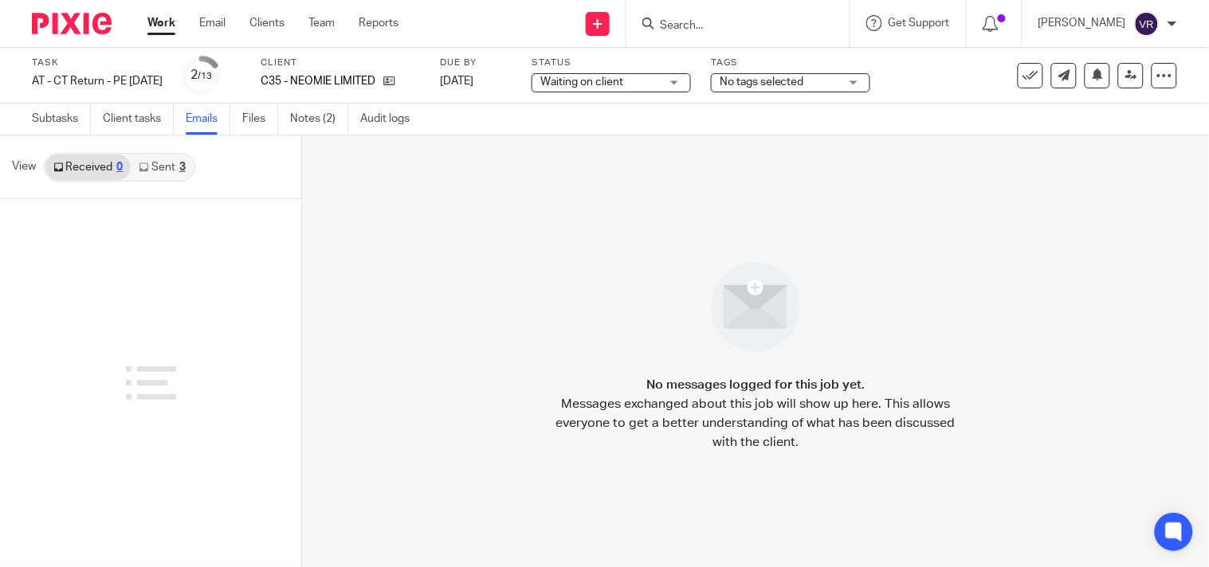
click at [174, 173] on link "Sent 3" at bounding box center [162, 167] width 62 height 25
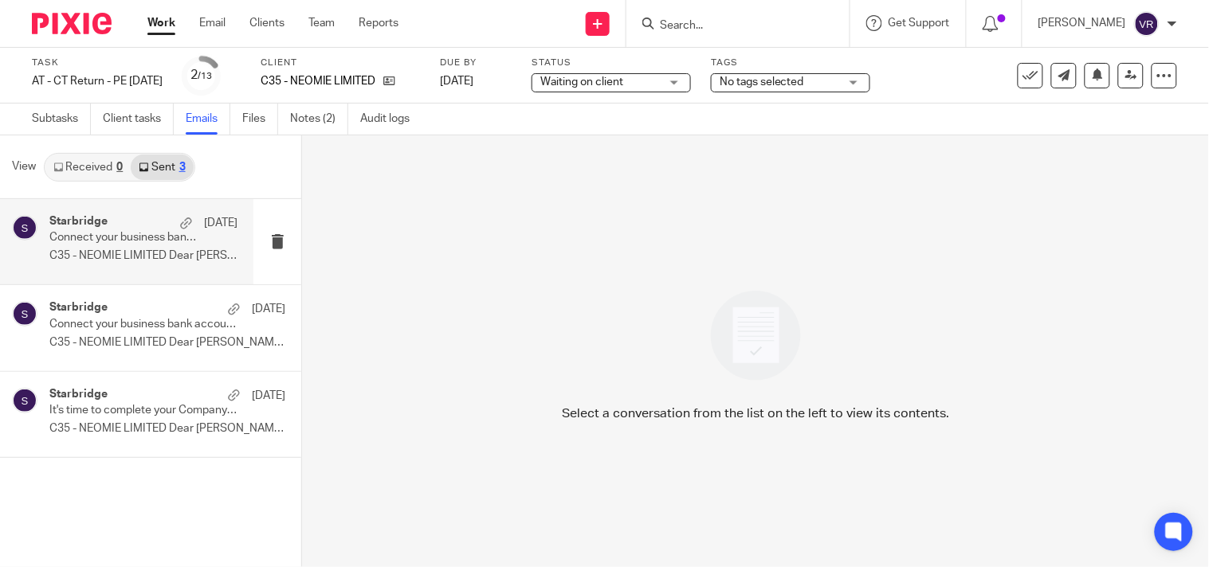
click at [157, 239] on p "Connect your business bank account to Xero" at bounding box center [124, 238] width 151 height 14
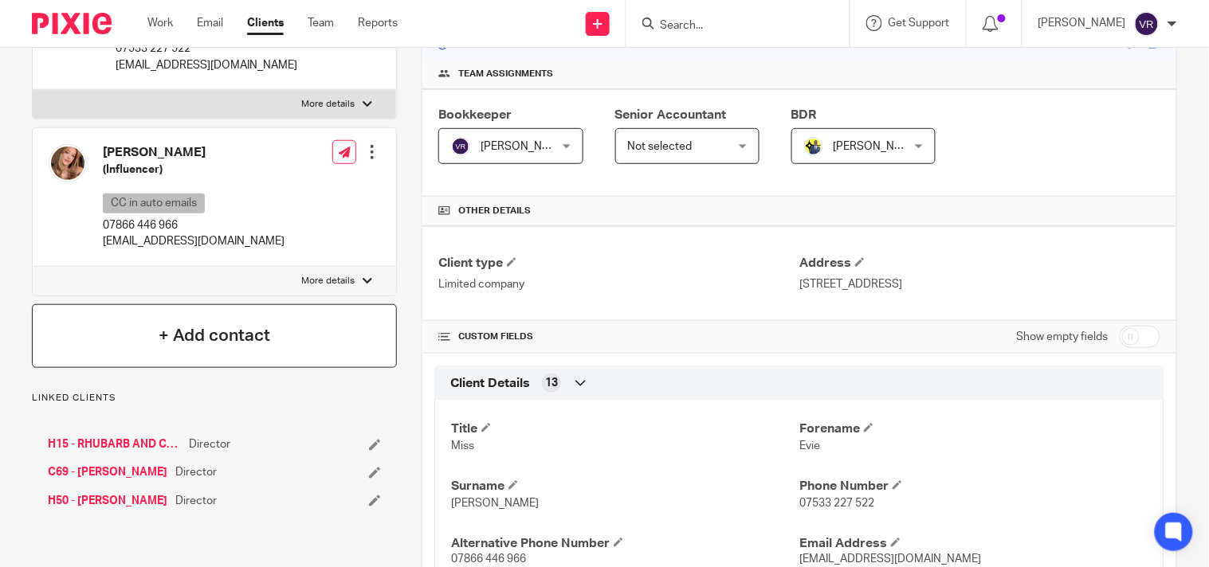
scroll to position [265, 0]
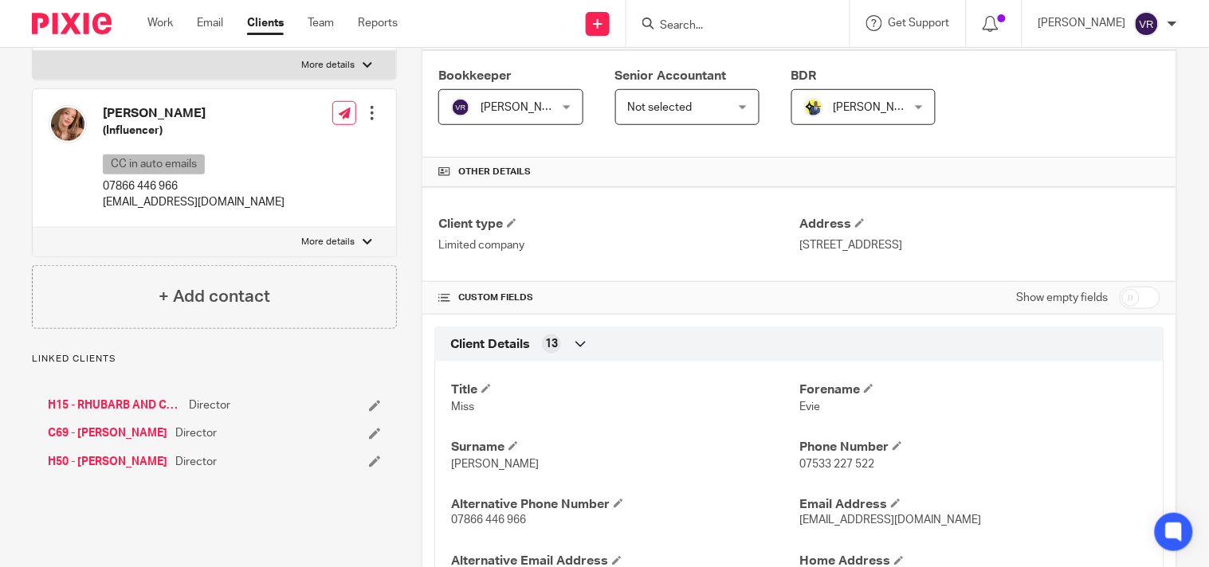
click at [102, 433] on link "C69 - [PERSON_NAME]" at bounding box center [108, 433] width 120 height 16
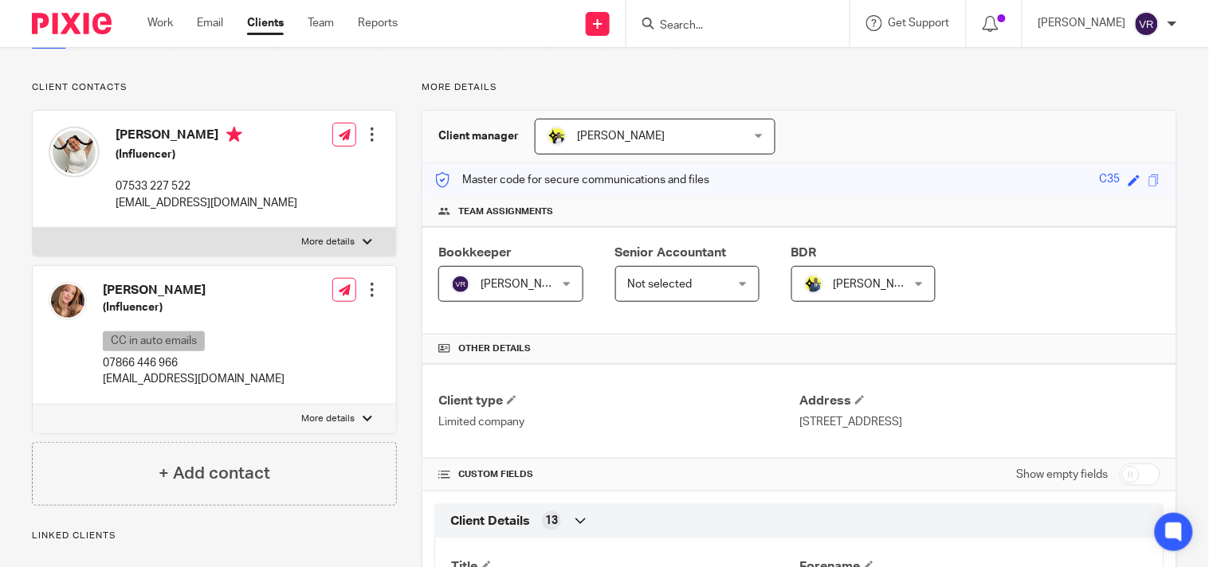
scroll to position [0, 0]
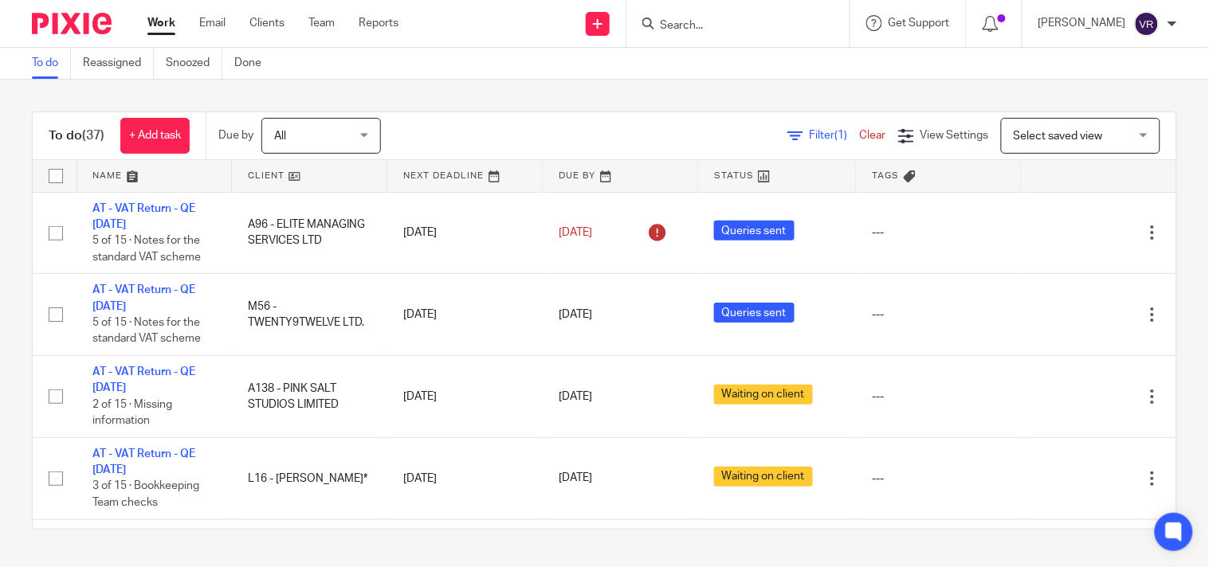
click at [402, 94] on div "To do (37) + Add task Due by All All Today Tomorrow This week Next week This mo…" at bounding box center [604, 321] width 1209 height 482
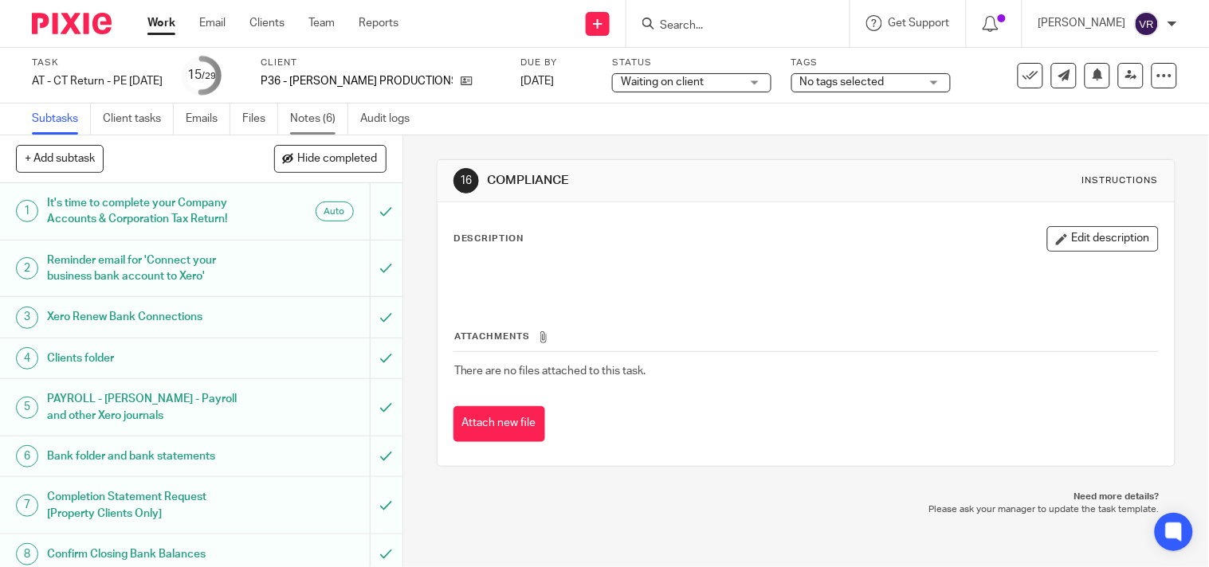
click at [295, 127] on link "Notes (6)" at bounding box center [319, 119] width 58 height 31
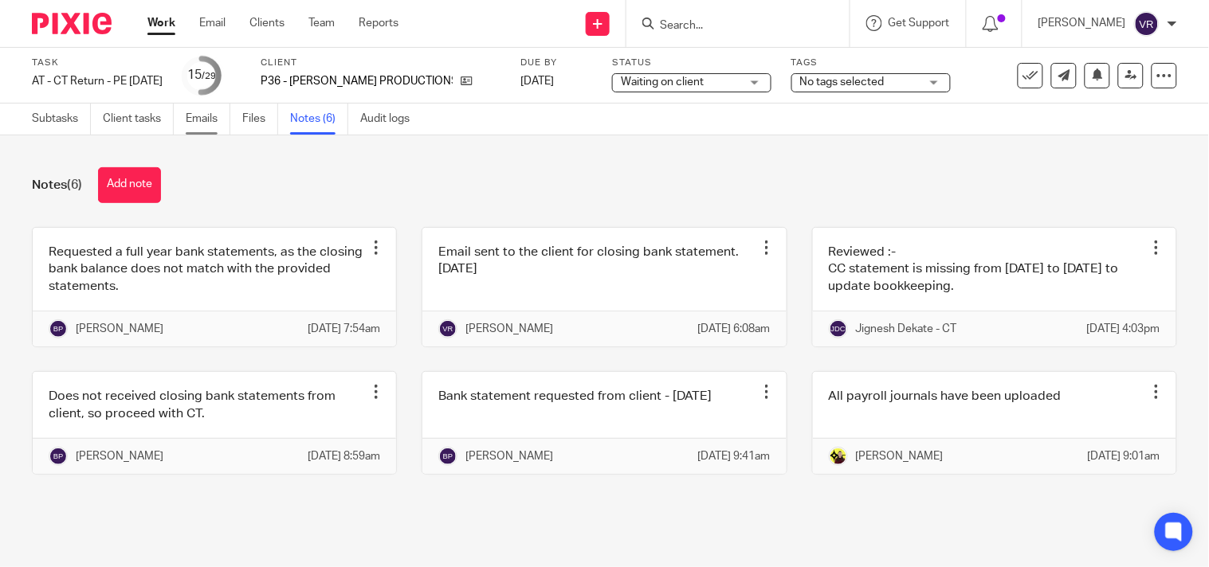
click at [209, 121] on link "Emails" at bounding box center [208, 119] width 45 height 31
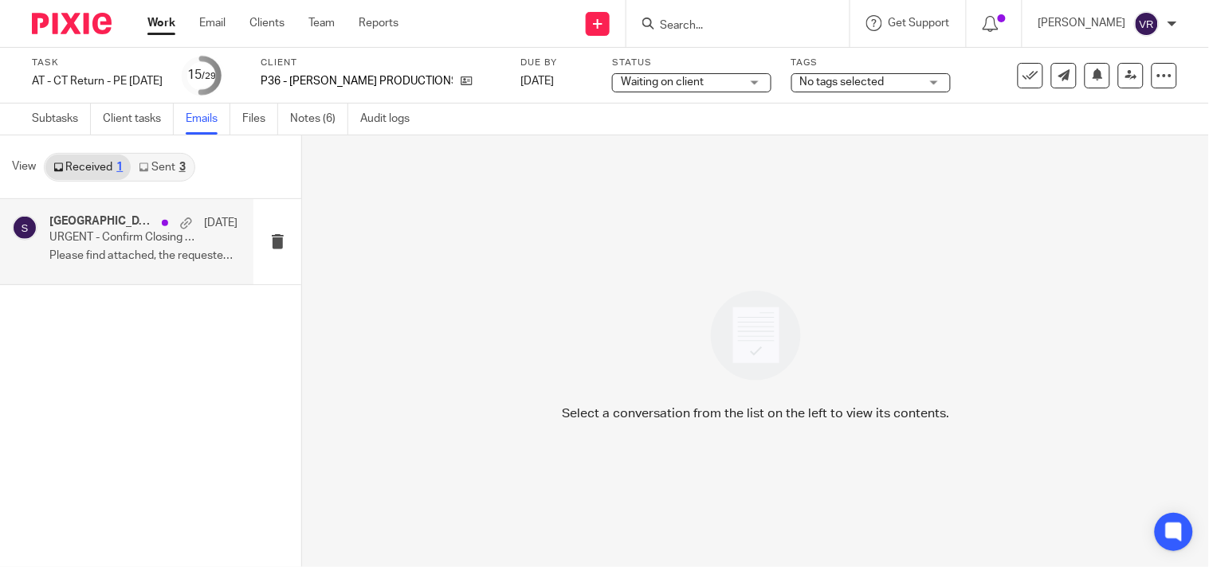
click at [156, 258] on p "Please find attached, the requested statements...." at bounding box center [143, 256] width 188 height 14
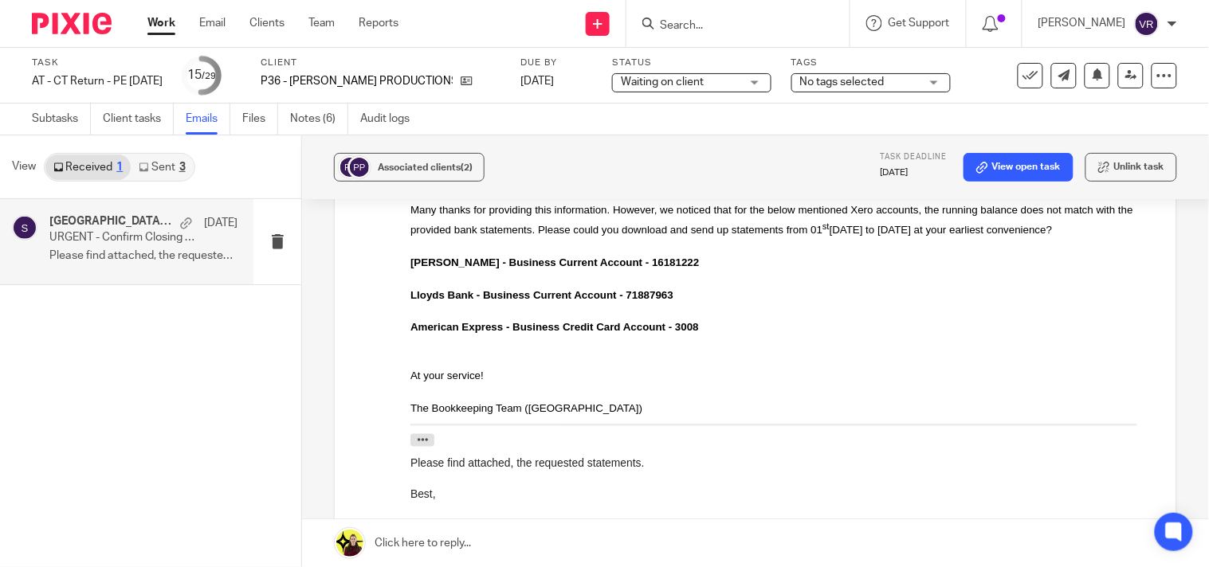
scroll to position [335, 0]
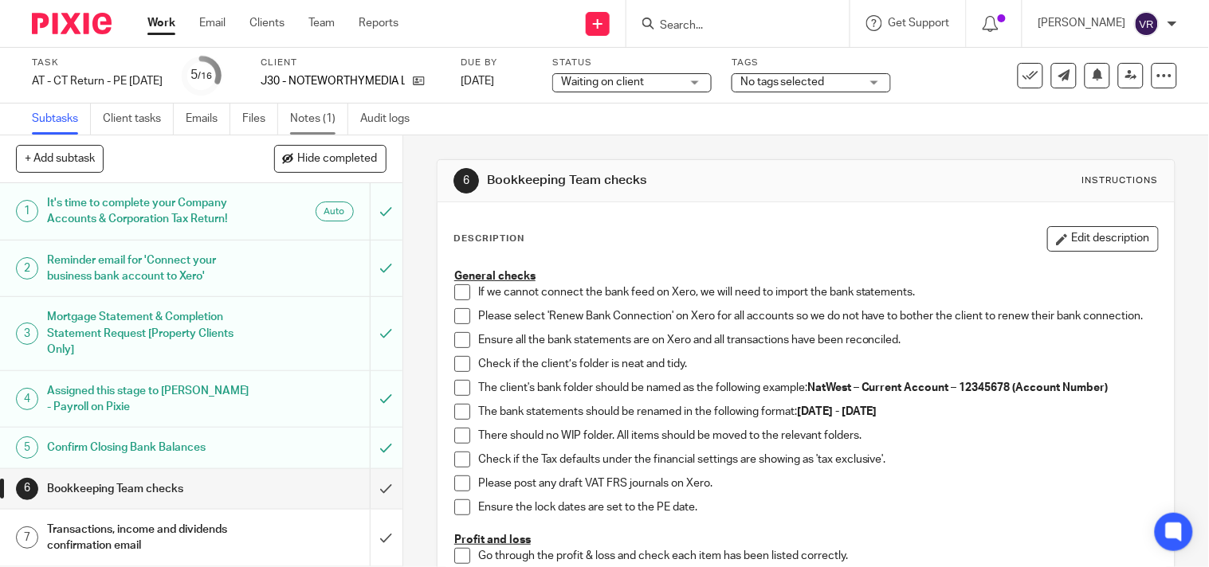
click at [304, 115] on link "Notes (1)" at bounding box center [319, 119] width 58 height 31
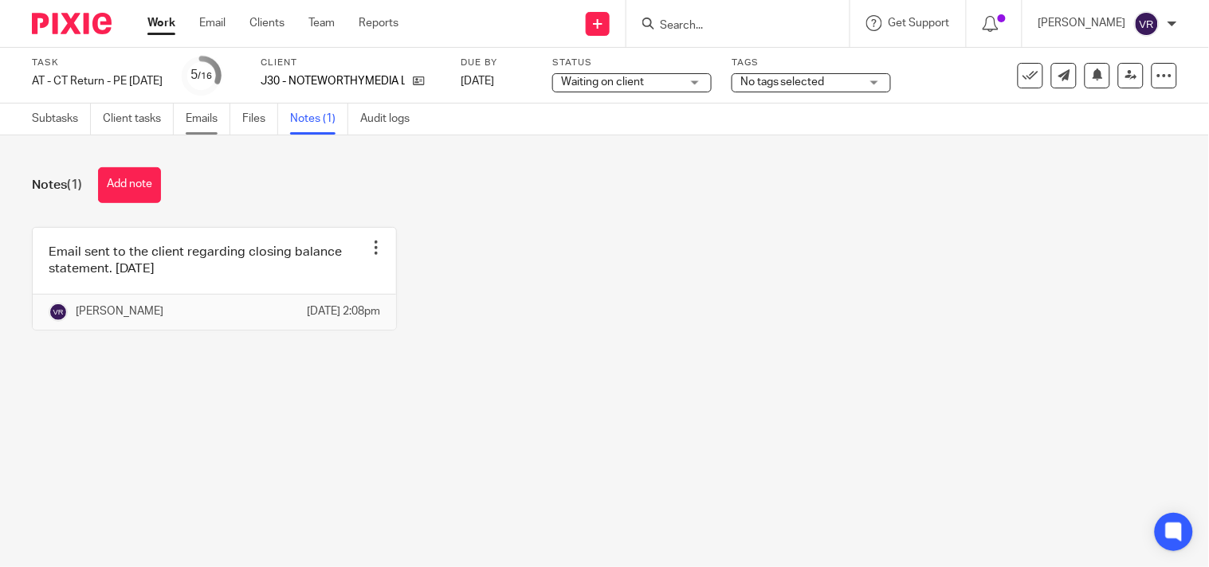
click at [207, 120] on link "Emails" at bounding box center [208, 119] width 45 height 31
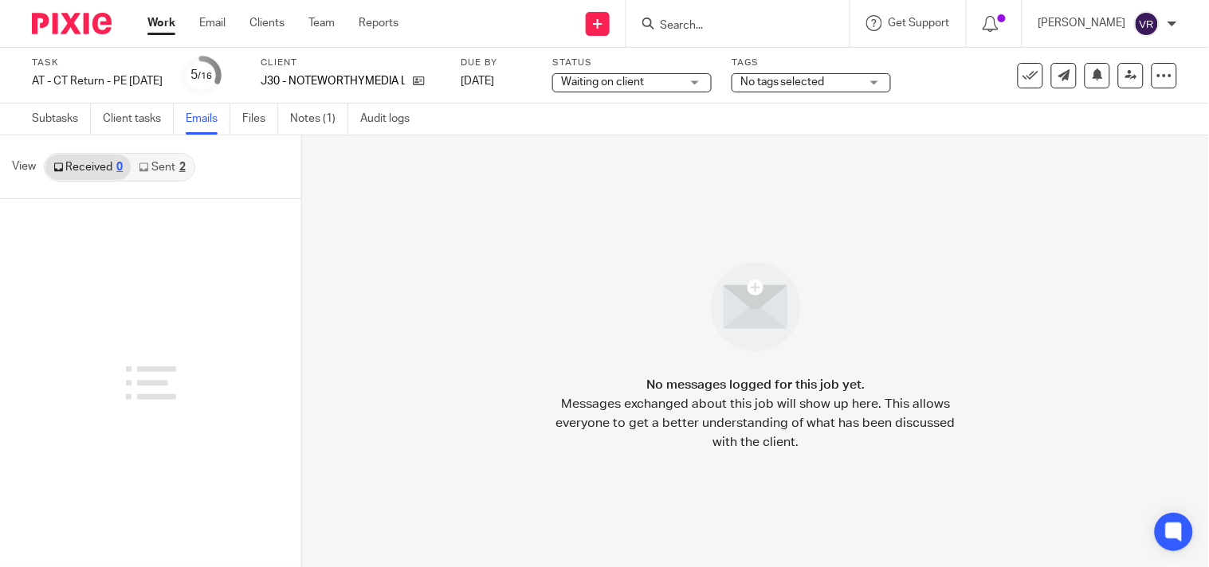
click at [168, 169] on link "Sent 2" at bounding box center [162, 167] width 62 height 25
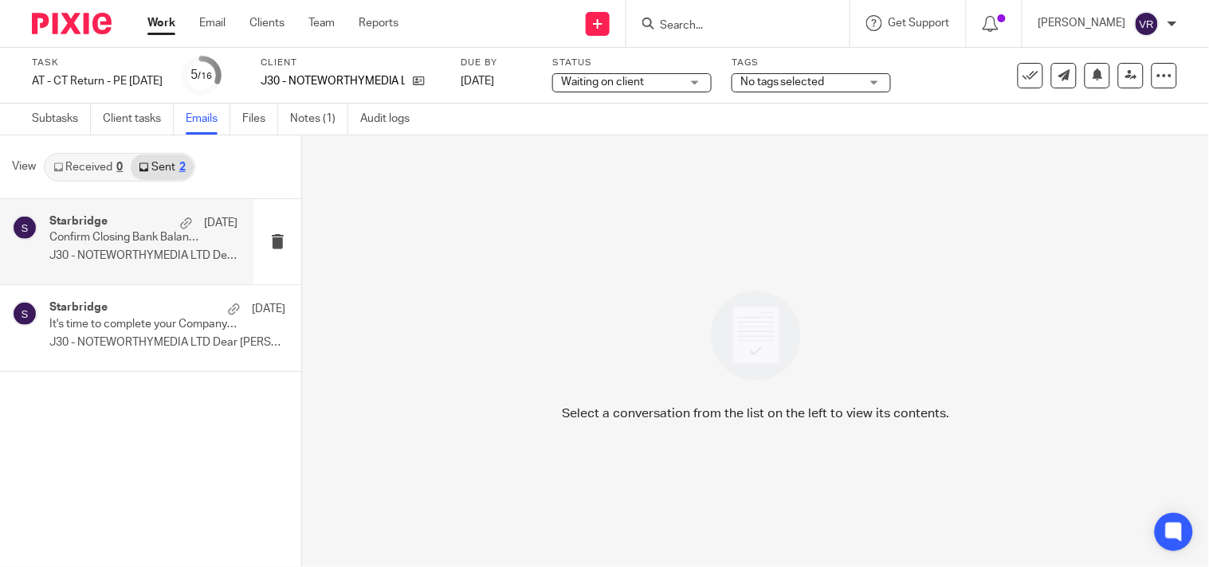
click at [130, 236] on p "Confirm Closing Bank Balances" at bounding box center [124, 238] width 151 height 14
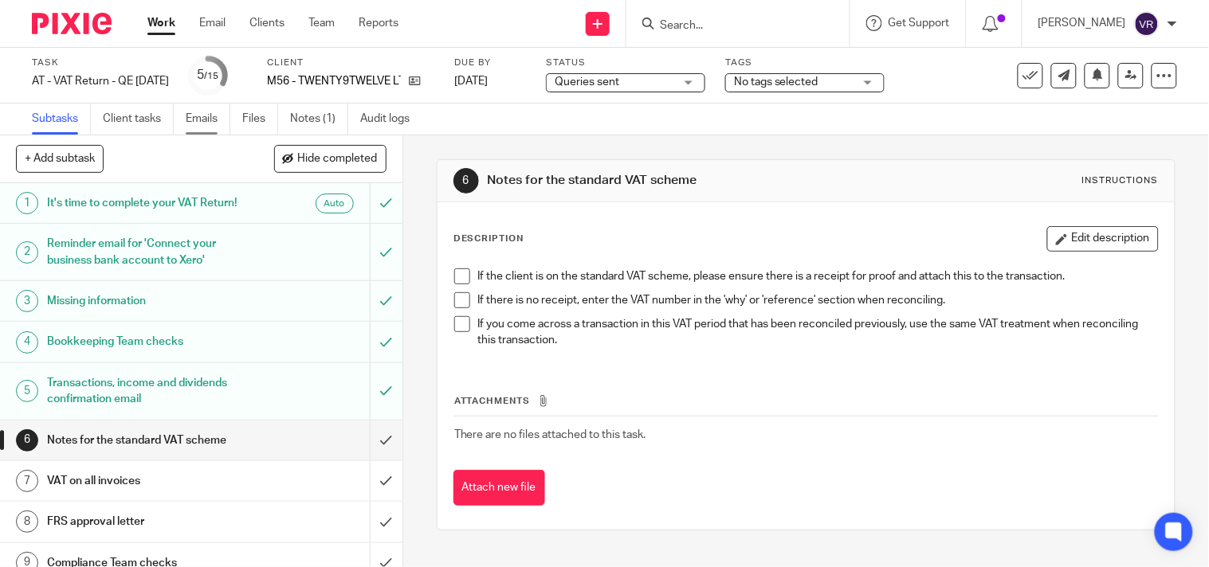
click at [217, 113] on link "Emails" at bounding box center [208, 119] width 45 height 31
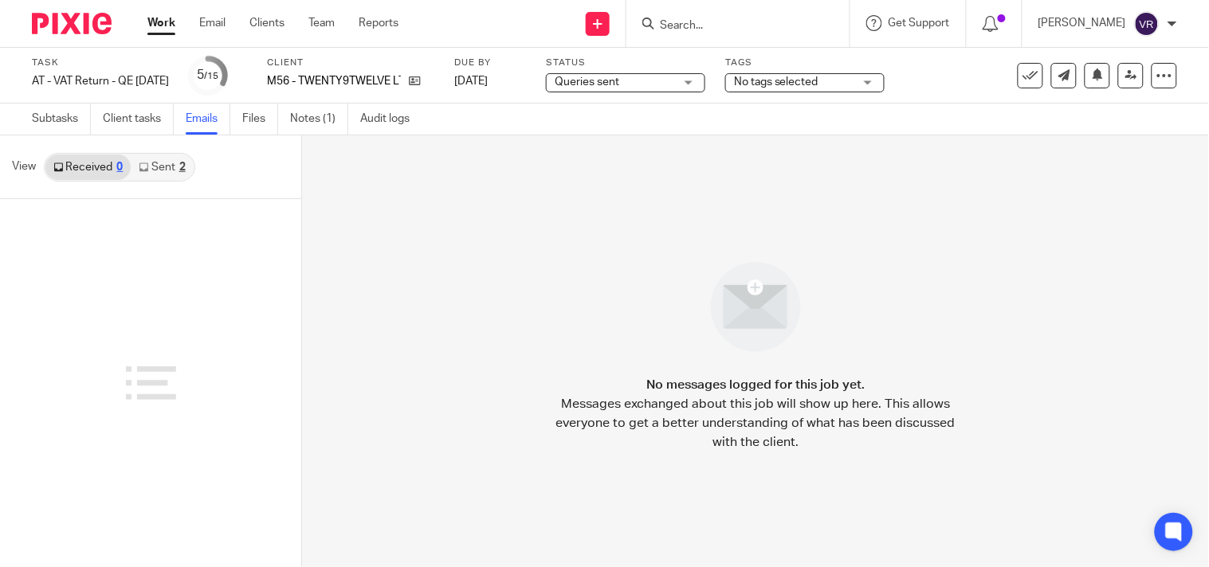
click at [172, 165] on link "Sent 2" at bounding box center [162, 167] width 62 height 25
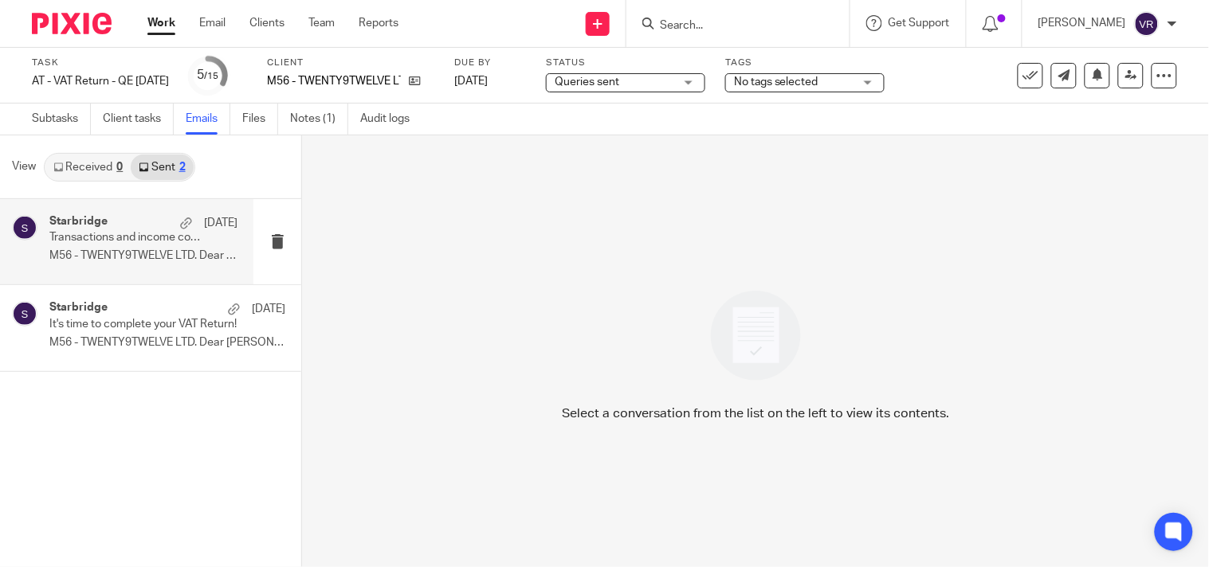
click at [151, 236] on p "Transactions and income confirmation required to complete your VAT Return" at bounding box center [124, 238] width 151 height 14
